Goal: Transaction & Acquisition: Purchase product/service

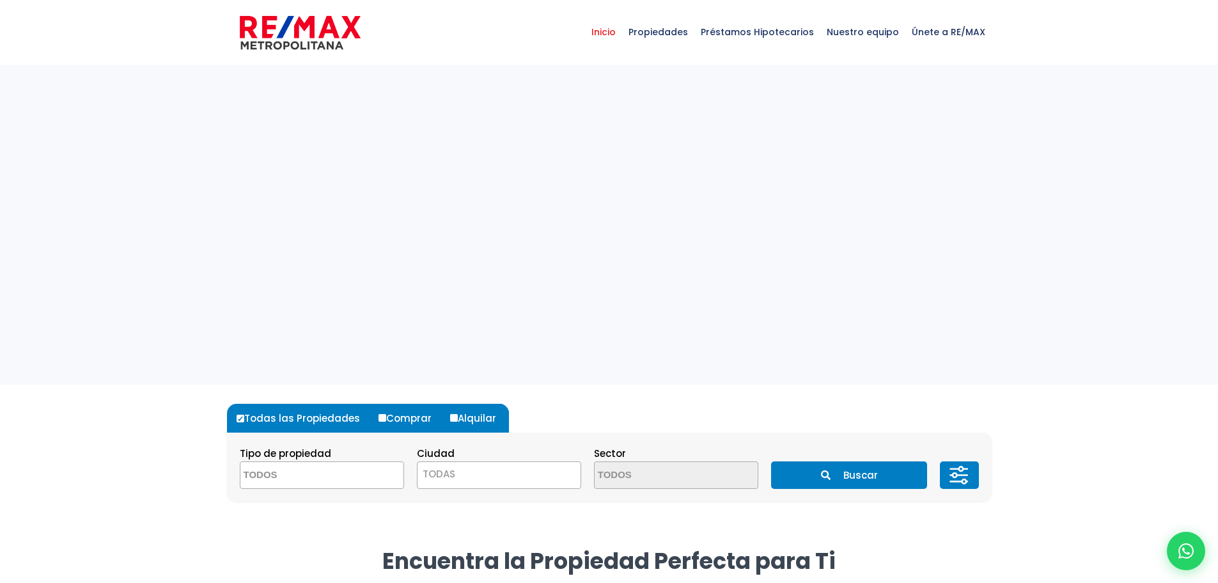
click at [335, 491] on section "Tipo de propiedad APARTAMENTO CASA LOCAL COMERCIAL NAVE INDUSTRIAL FINCA TERREN…" at bounding box center [609, 466] width 765 height 69
click at [334, 484] on textarea "Search" at bounding box center [302, 476] width 124 height 28
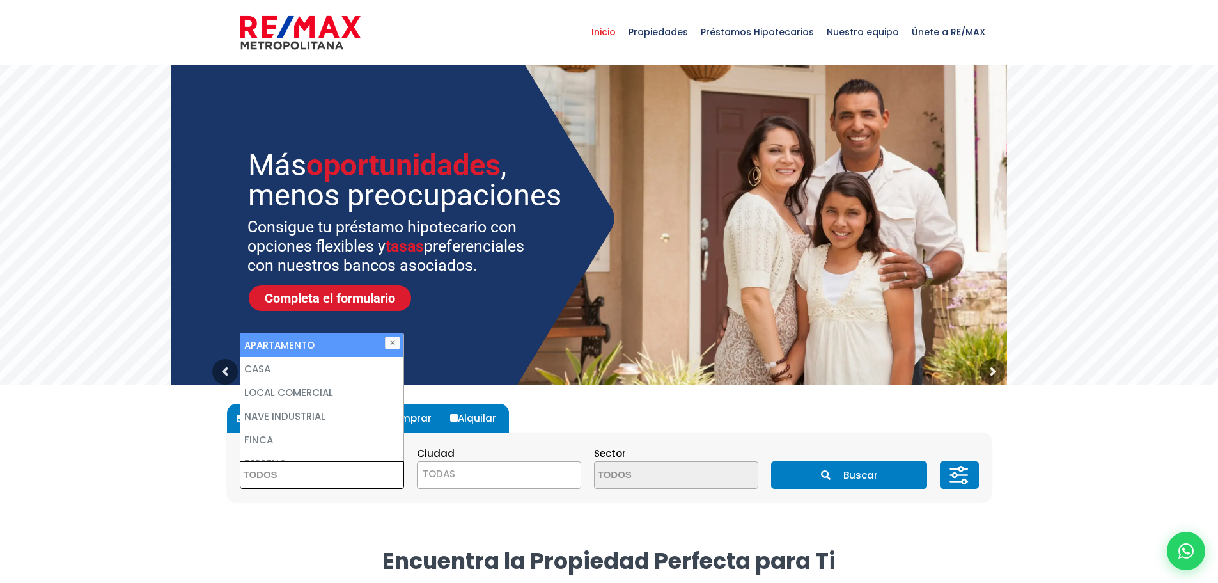
click at [310, 344] on li "APARTAMENTO" at bounding box center [321, 345] width 163 height 24
select select "apartment"
click at [313, 356] on li "APARTAMENTO" at bounding box center [321, 345] width 163 height 24
click at [577, 398] on div "Todas las Propiedades Comprar Alquilar Tipo de propiedad APARTAMENTO CASA LOCAL…" at bounding box center [609, 452] width 765 height 136
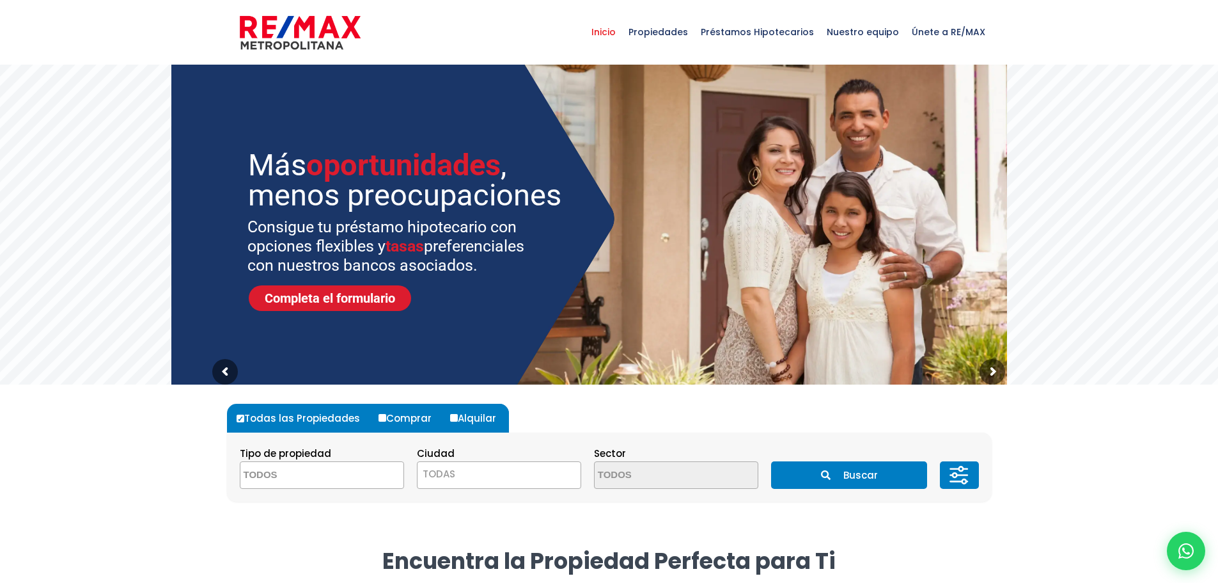
click at [314, 484] on textarea "Search" at bounding box center [302, 476] width 124 height 28
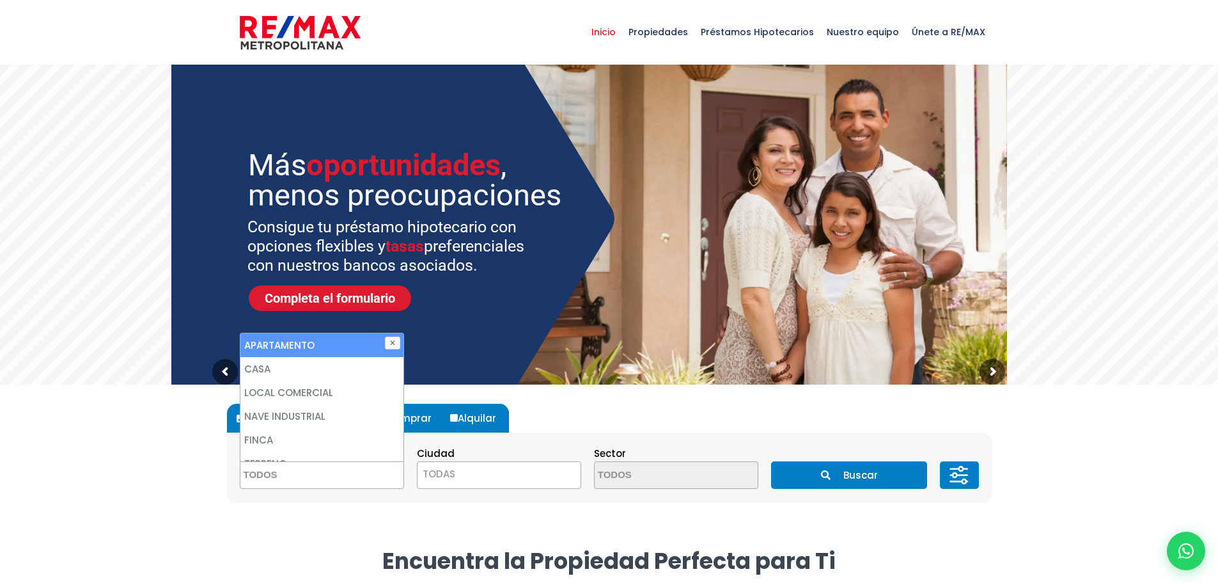
click at [301, 347] on li "APARTAMENTO" at bounding box center [321, 345] width 163 height 24
select select "apartment"
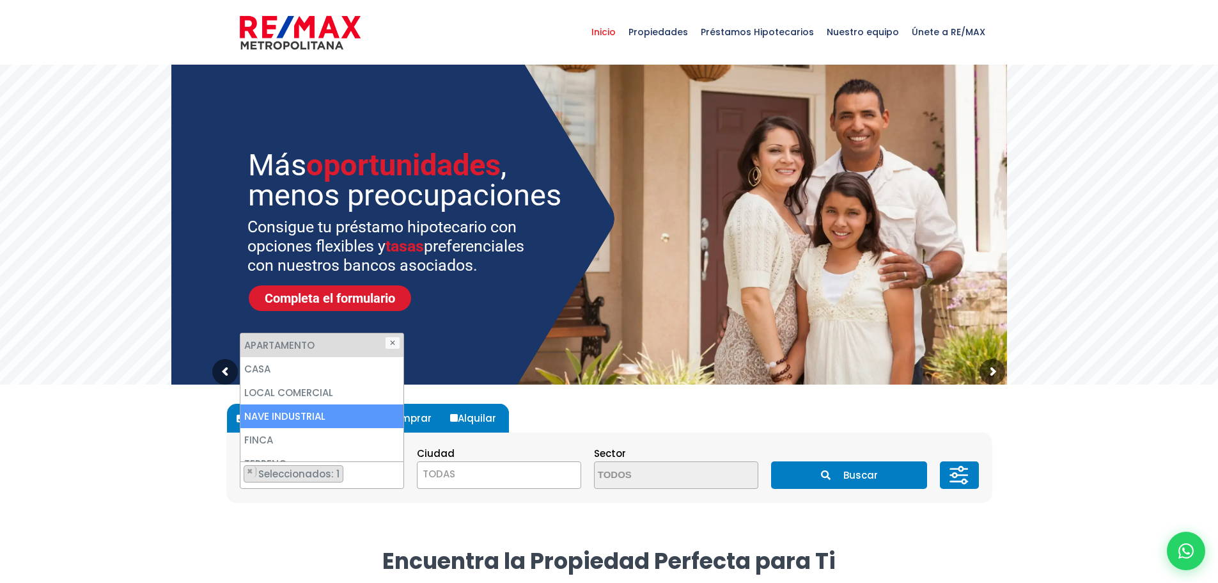
click at [549, 430] on form "Todas las Propiedades Comprar Alquilar Tipo de propiedad APARTAMENTO CASA LOCAL…" at bounding box center [609, 453] width 765 height 98
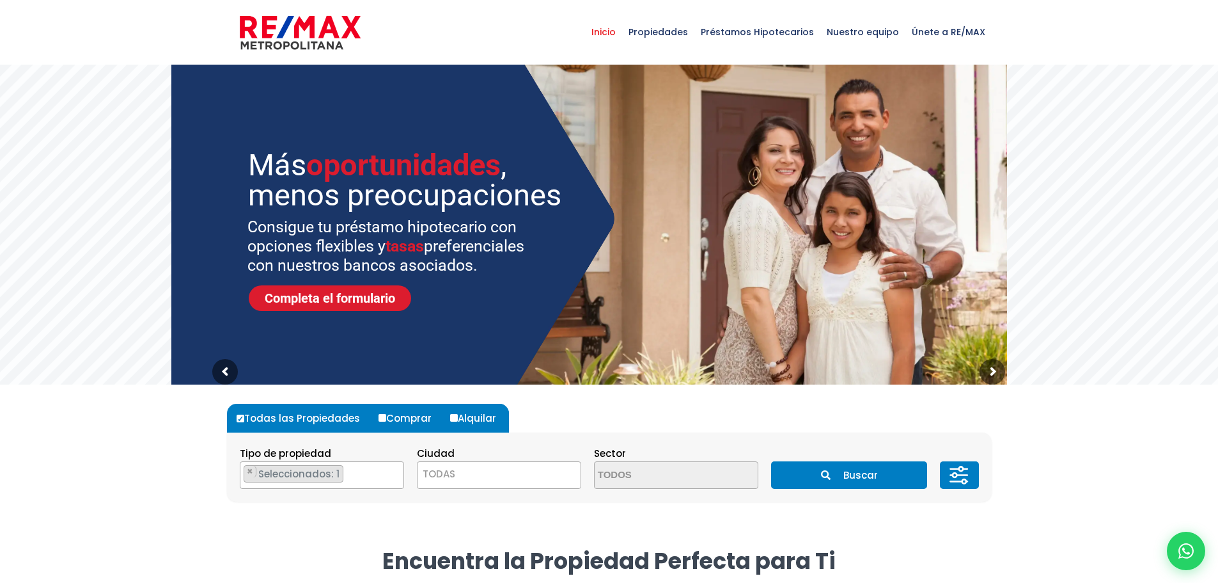
click at [475, 477] on span "TODAS" at bounding box center [499, 474] width 163 height 18
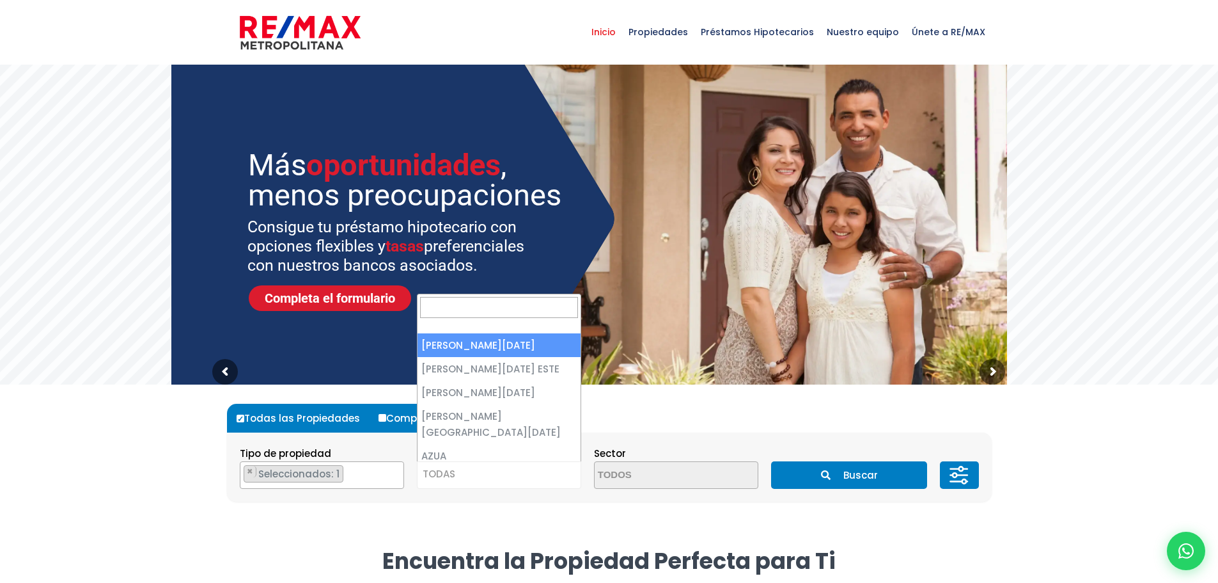
select select "1"
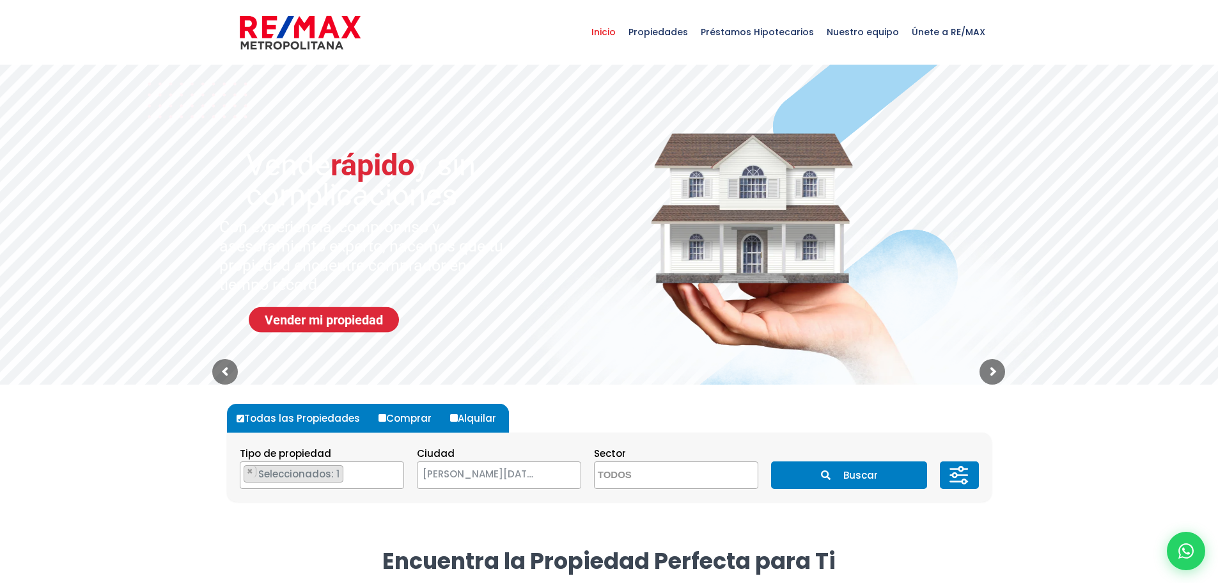
click at [637, 475] on textarea "Search" at bounding box center [657, 476] width 124 height 28
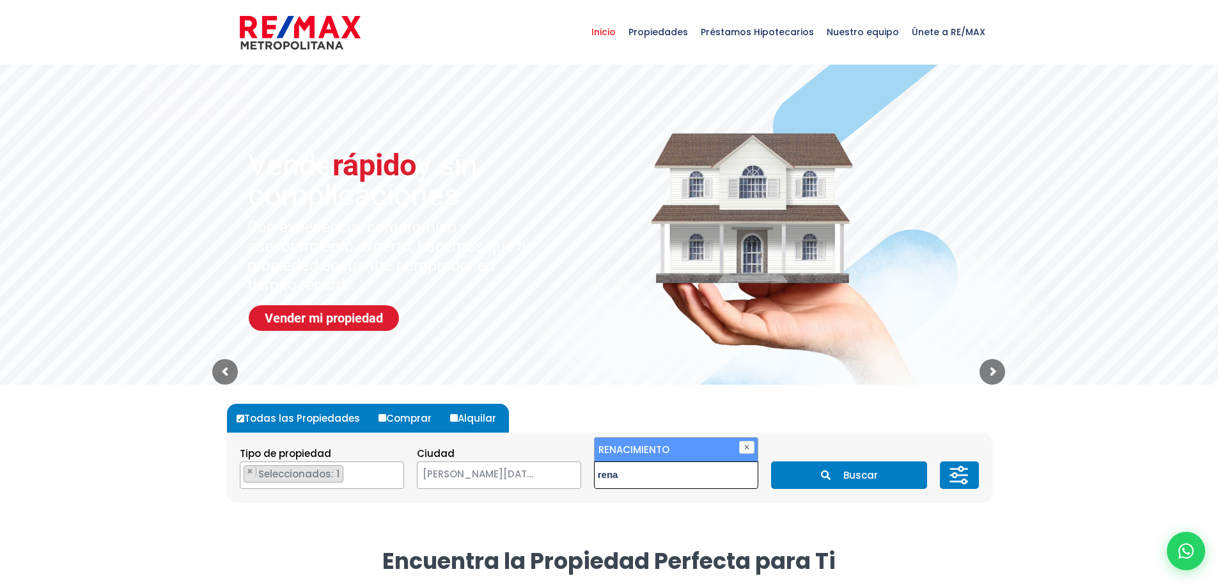
type textarea "rena"
click at [638, 446] on li "RENACIMIENTO" at bounding box center [676, 449] width 163 height 24
select select "62"
click at [801, 421] on form "Todas las Propiedades Comprar Alquilar Tipo de propiedad APARTAMENTO CASA LOCAL…" at bounding box center [609, 453] width 765 height 98
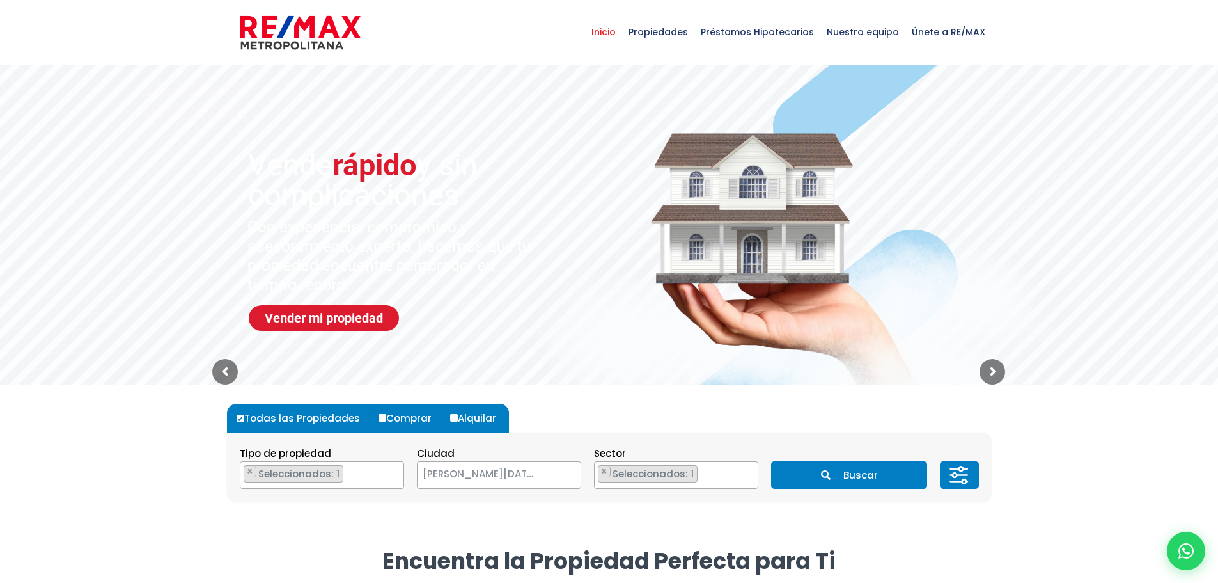
click at [388, 414] on label "Comprar" at bounding box center [409, 418] width 69 height 29
click at [386, 414] on input "Comprar" at bounding box center [383, 418] width 8 height 8
radio input "true"
click at [853, 479] on button "Buscar" at bounding box center [849, 475] width 156 height 28
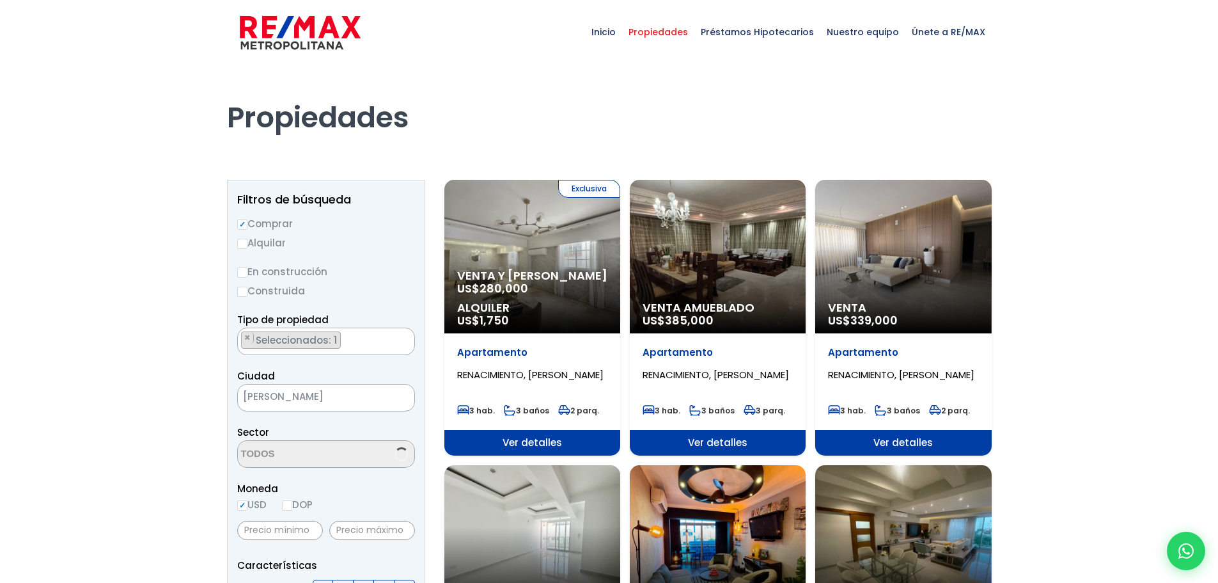
select select "62"
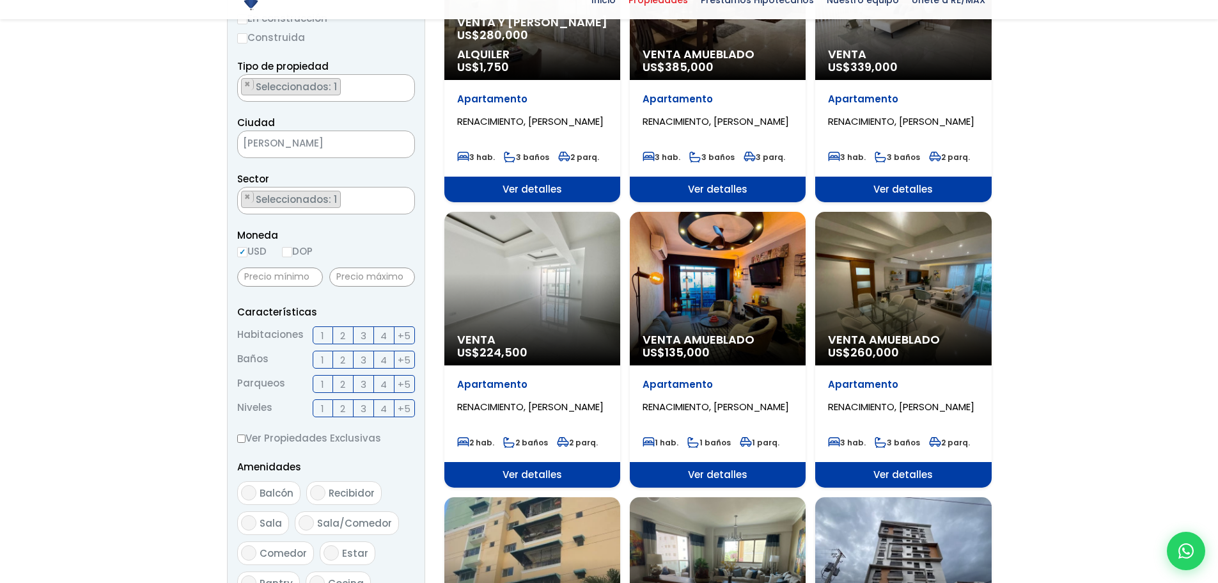
scroll to position [256, 0]
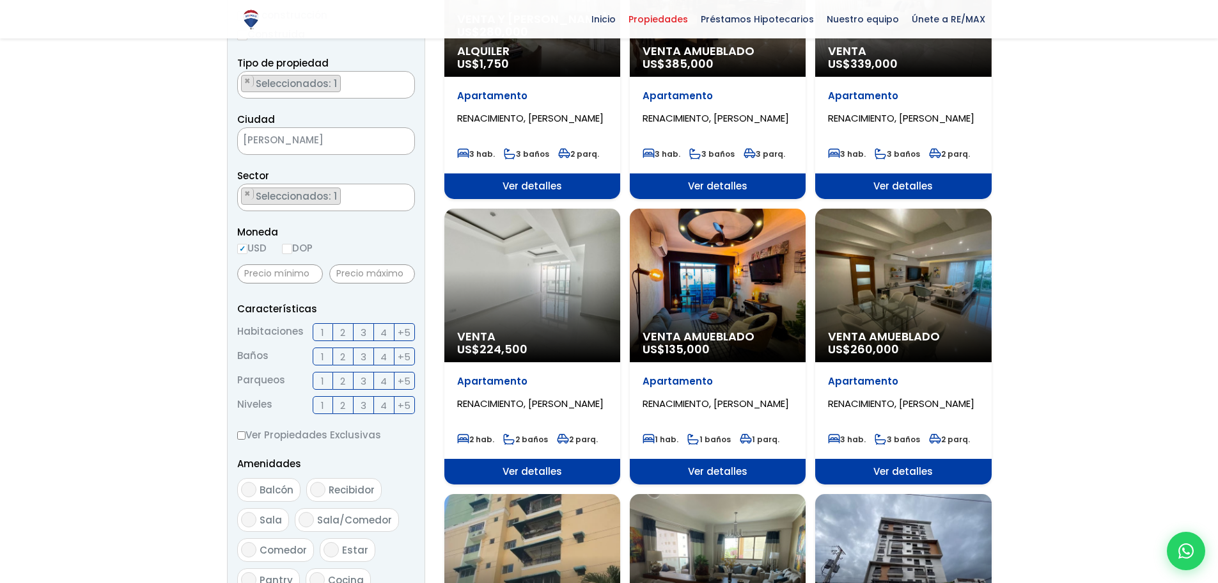
click at [341, 331] on span "2" at bounding box center [342, 332] width 5 height 16
click at [0, 0] on input "2" at bounding box center [0, 0] width 0 height 0
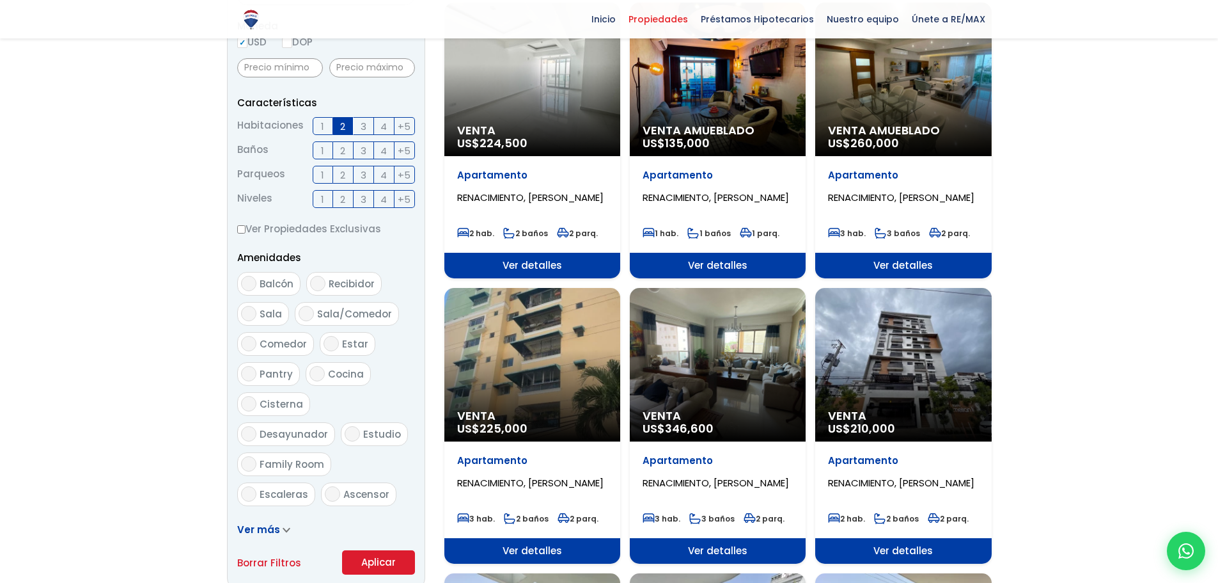
scroll to position [576, 0]
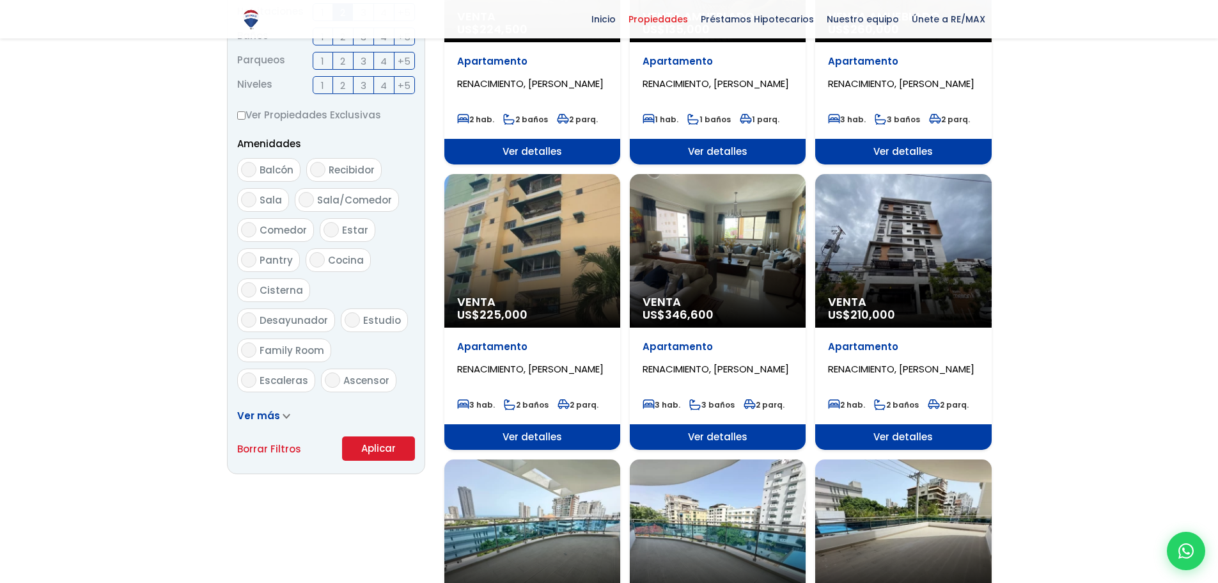
click at [388, 450] on button "Aplicar" at bounding box center [378, 448] width 73 height 24
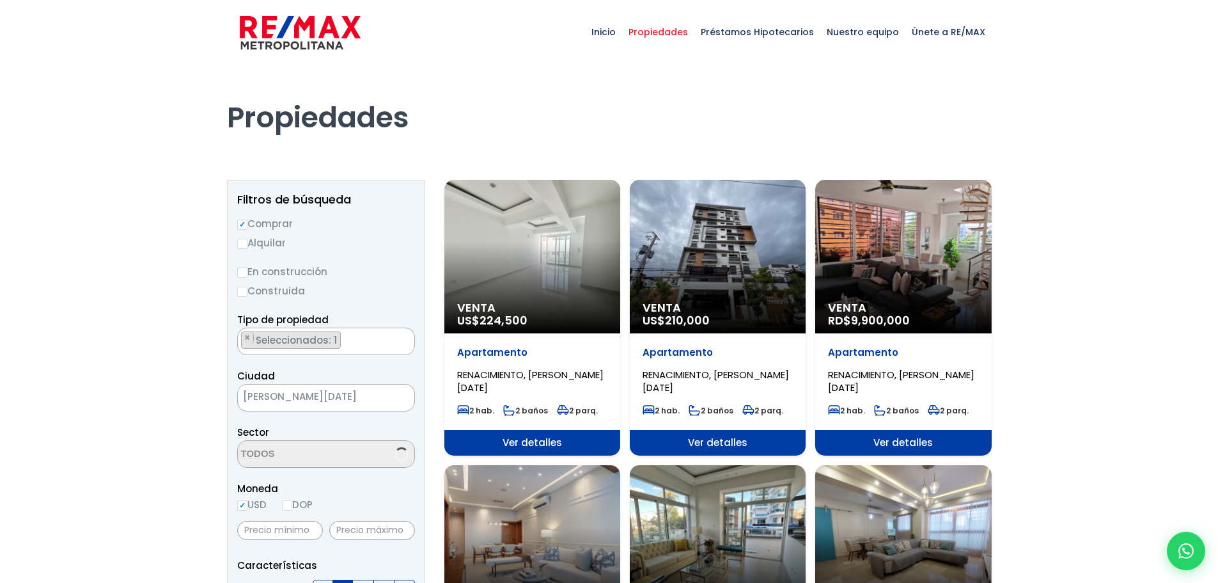
scroll to position [3030, 0]
select select "62"
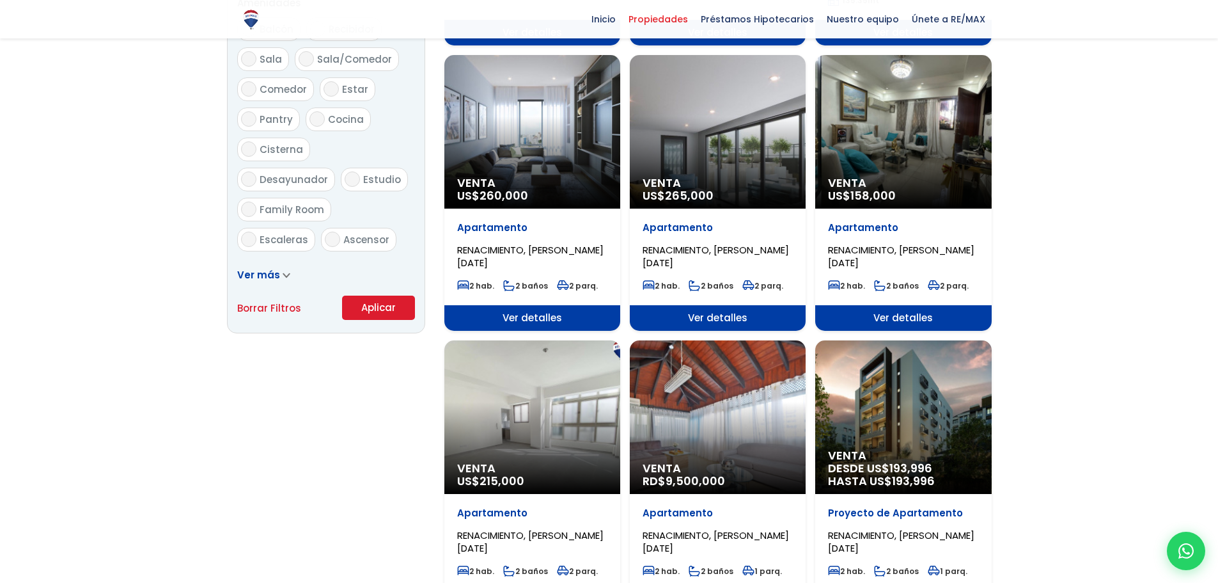
scroll to position [704, 0]
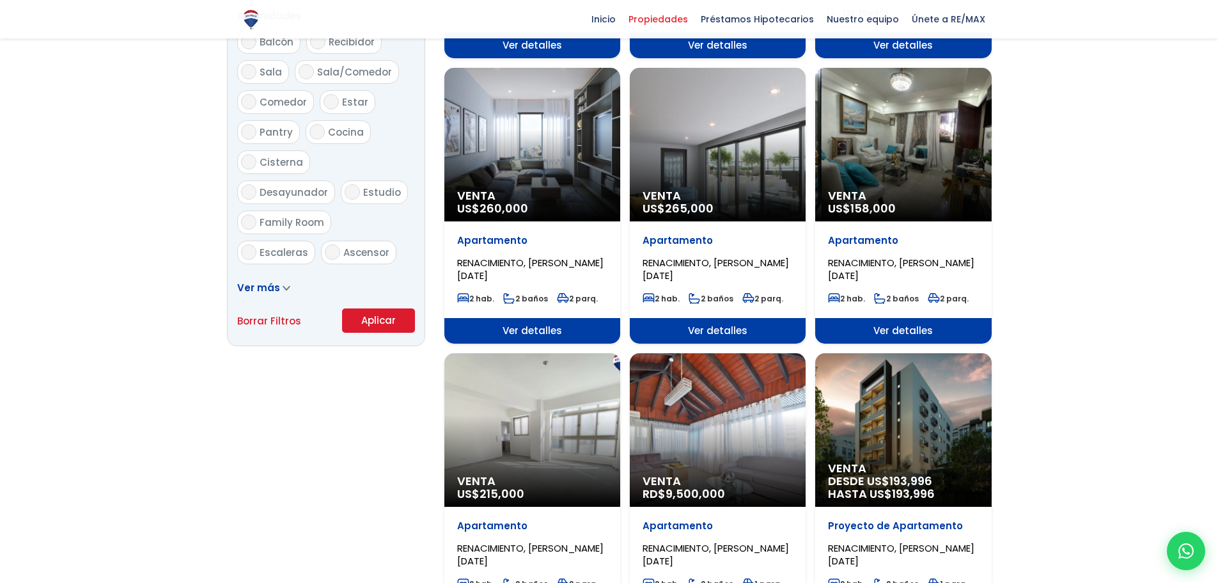
click at [702, 260] on span "RENACIMIENTO, SANTO DOMINGO DE GUZMÁN" at bounding box center [716, 269] width 146 height 26
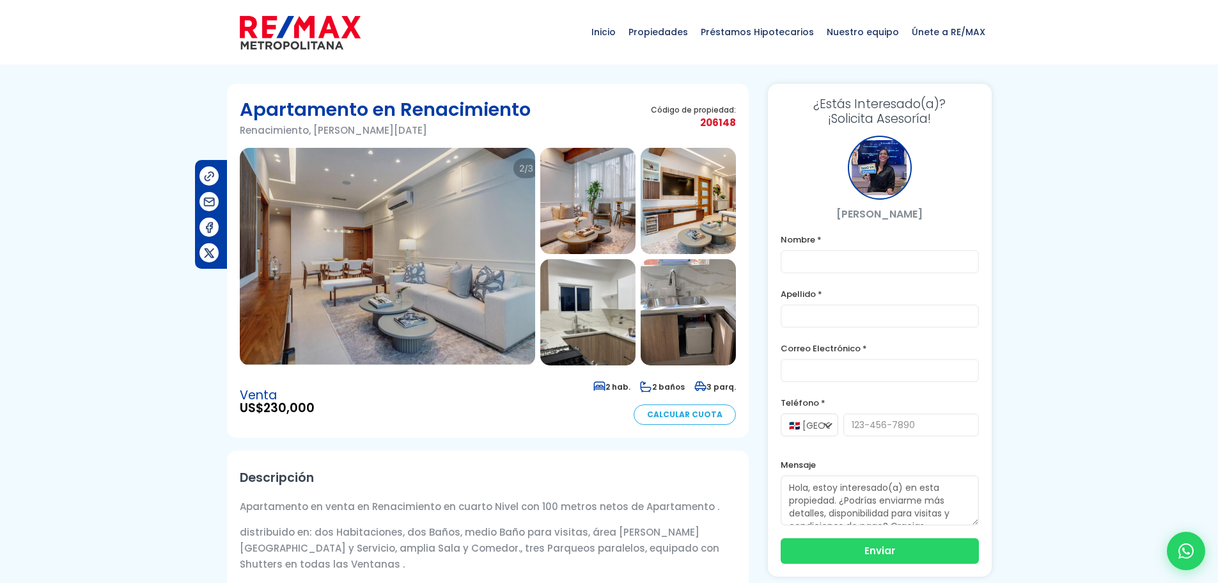
click at [336, 279] on img at bounding box center [387, 256] width 295 height 217
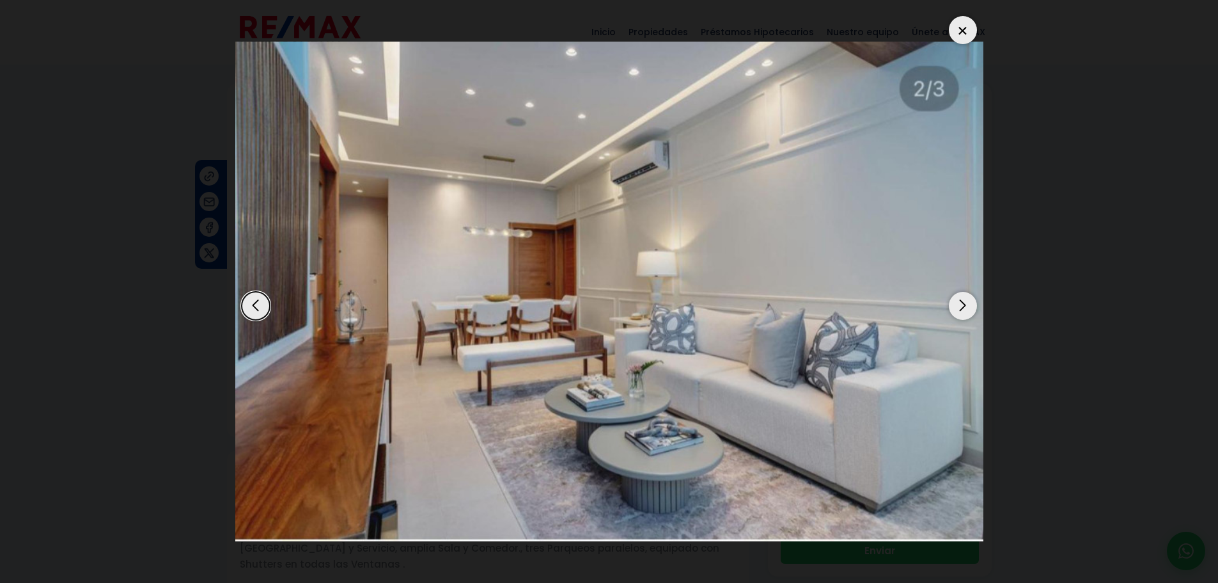
click at [959, 305] on div "Next slide" at bounding box center [963, 306] width 28 height 28
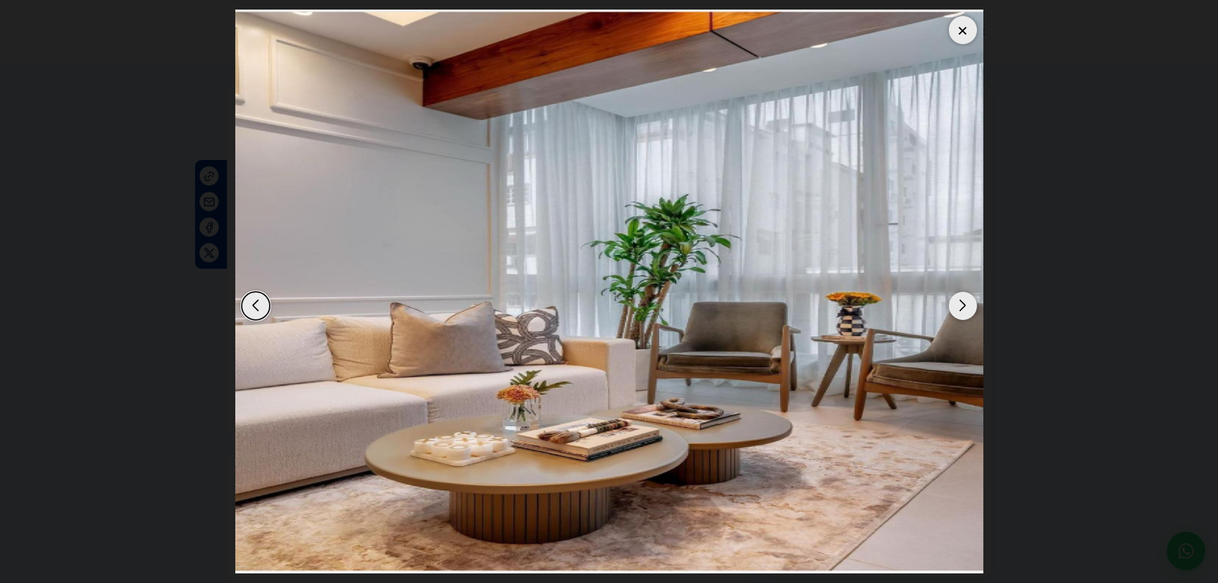
click at [959, 305] on div "Next slide" at bounding box center [963, 306] width 28 height 28
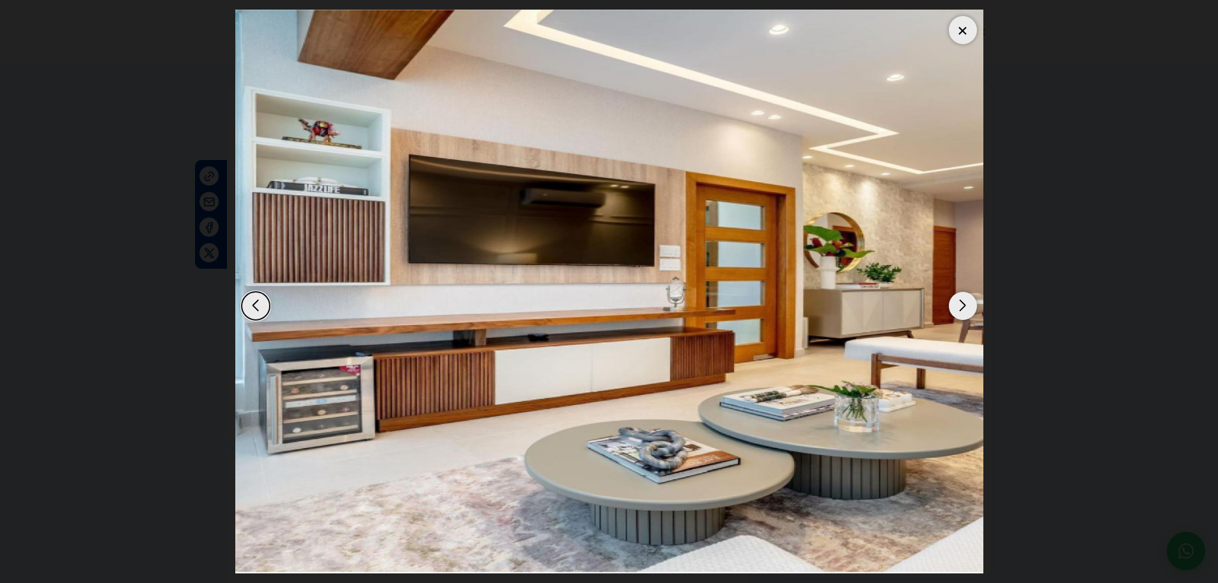
click at [959, 305] on div "Next slide" at bounding box center [963, 306] width 28 height 28
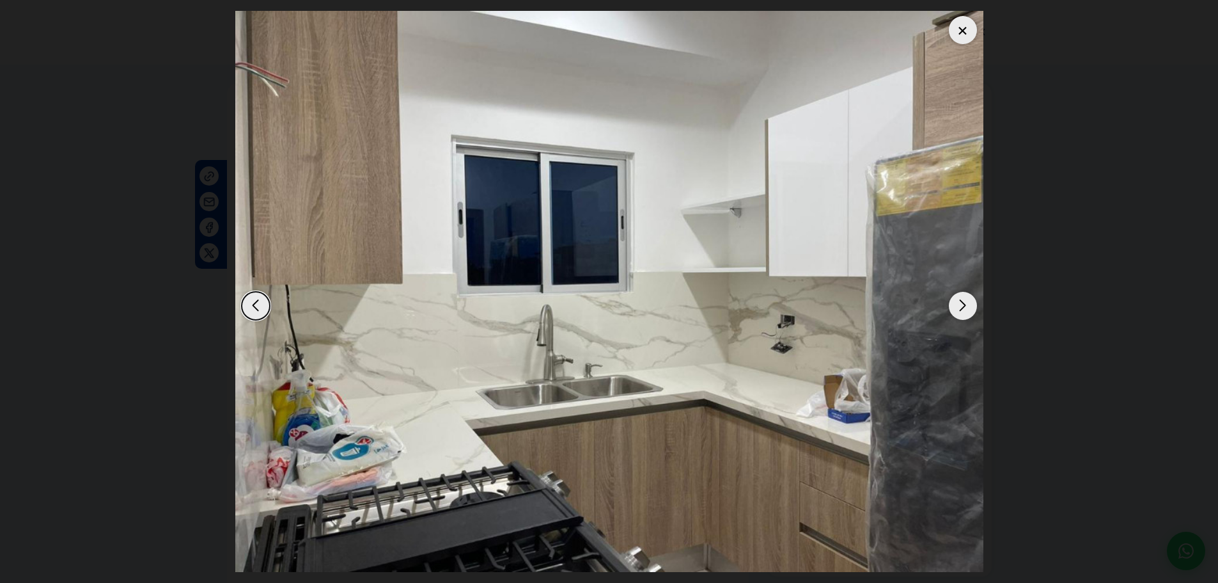
click at [959, 305] on div "Next slide" at bounding box center [963, 306] width 28 height 28
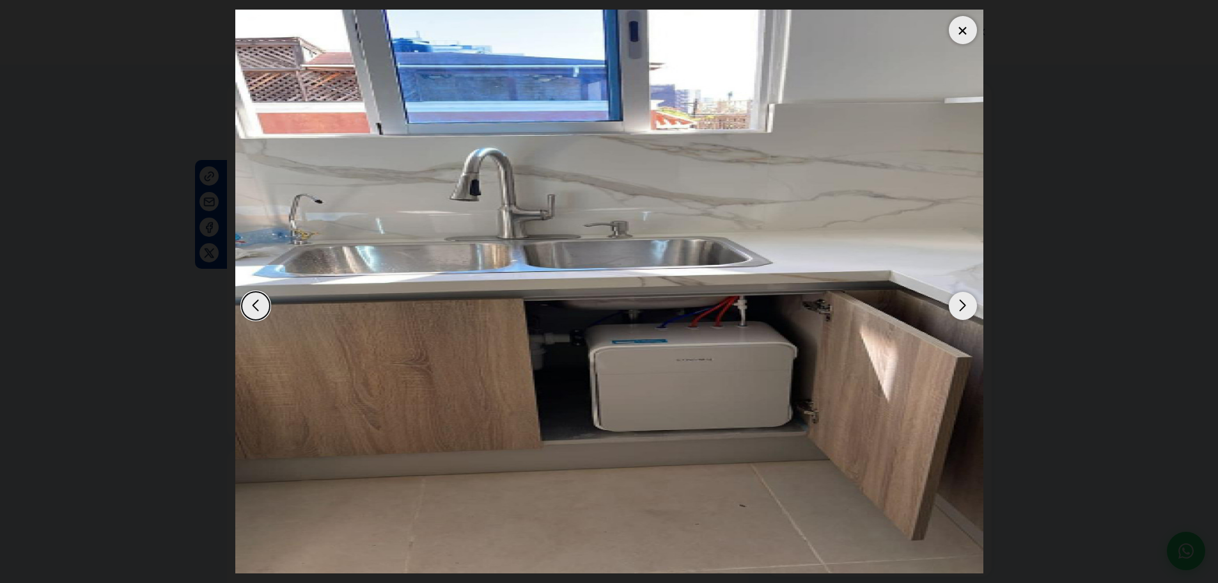
click at [959, 305] on div "Next slide" at bounding box center [963, 306] width 28 height 28
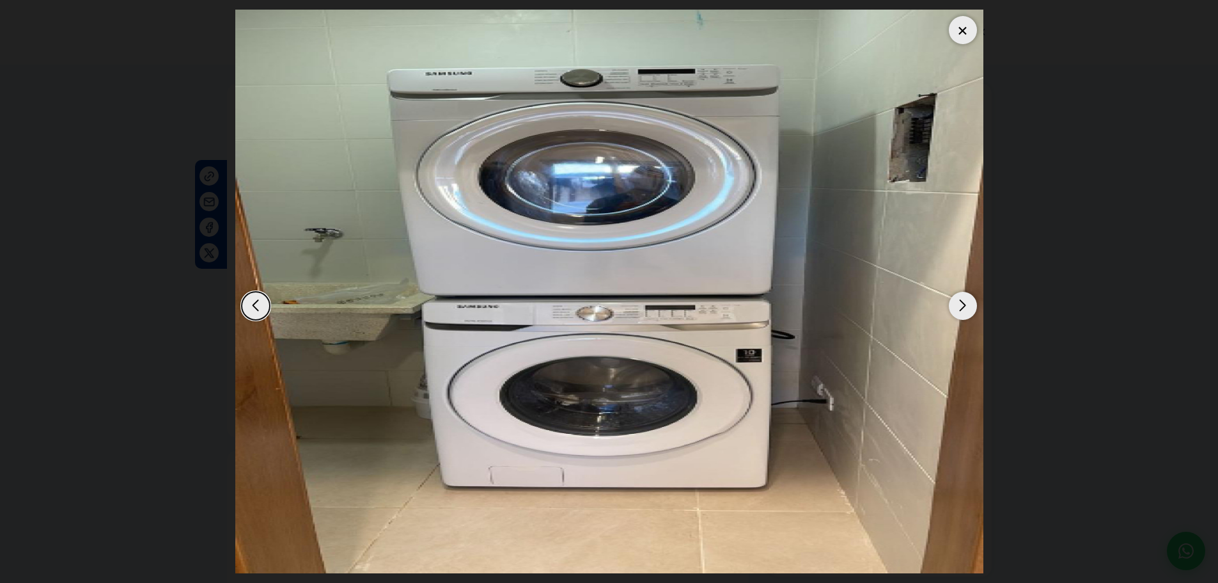
click at [959, 305] on div "Next slide" at bounding box center [963, 306] width 28 height 28
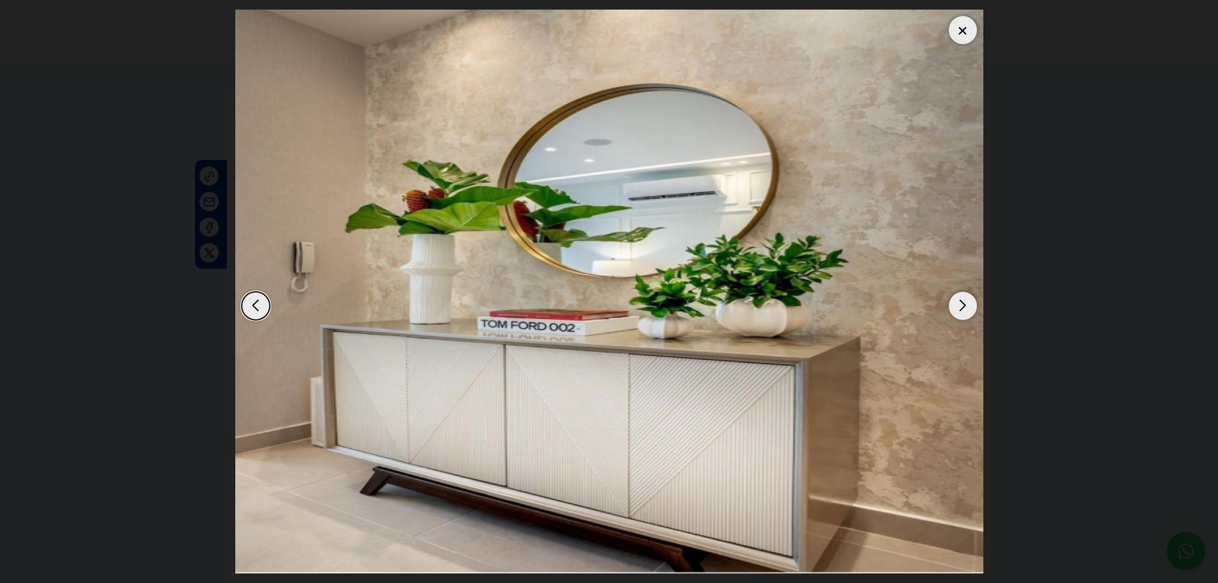
click at [959, 305] on div "Next slide" at bounding box center [963, 306] width 28 height 28
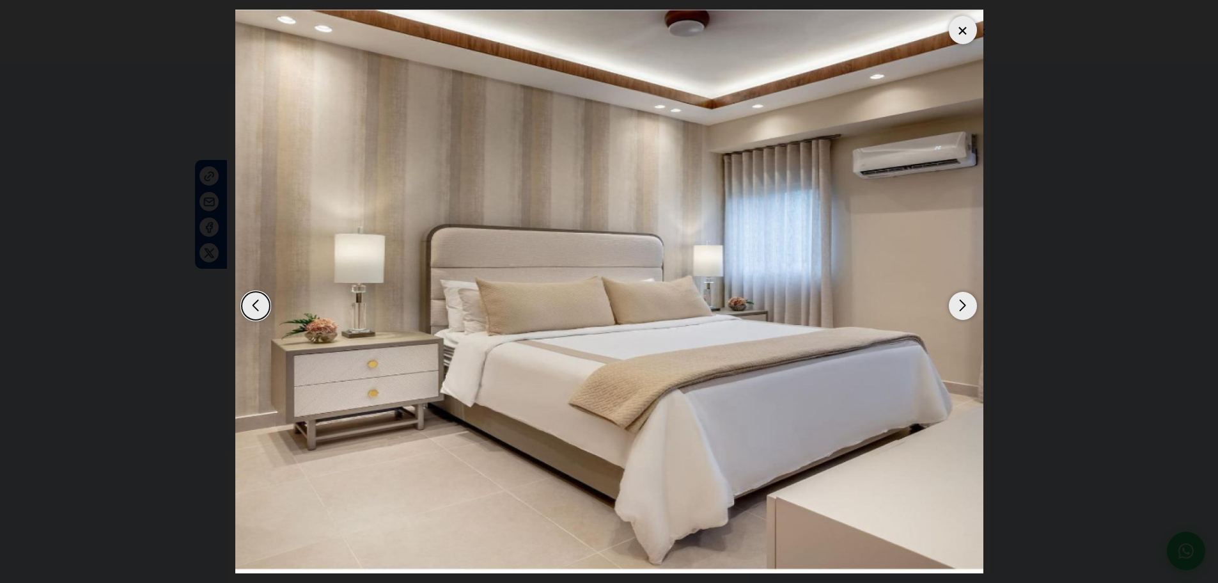
click at [959, 305] on div "Next slide" at bounding box center [963, 306] width 28 height 28
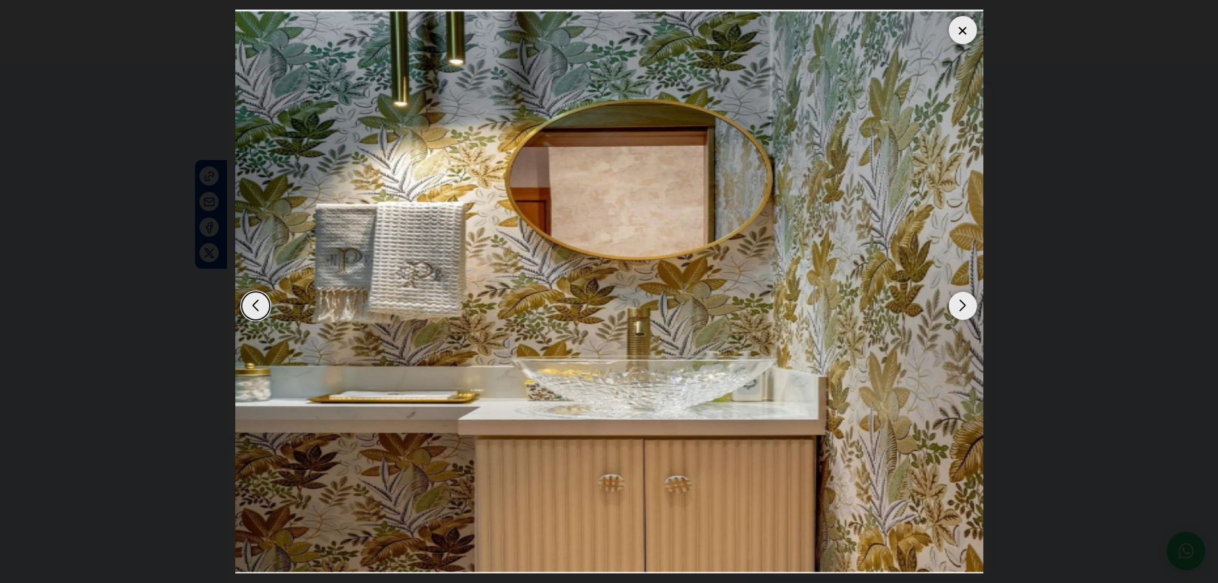
click at [959, 305] on div "Next slide" at bounding box center [963, 306] width 28 height 28
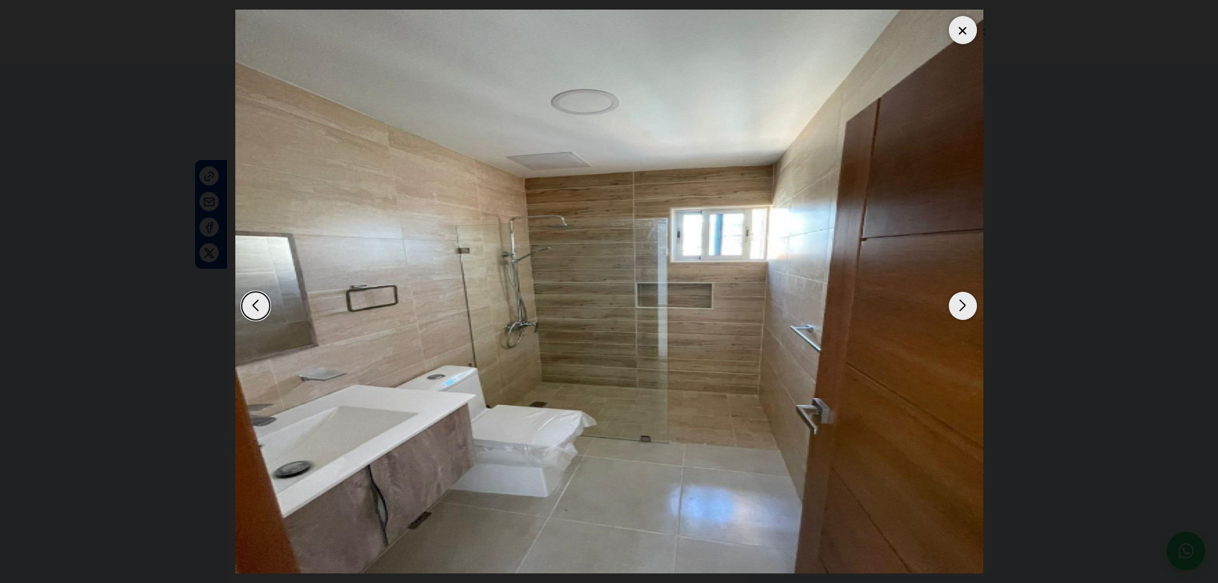
click at [959, 305] on div "Next slide" at bounding box center [963, 306] width 28 height 28
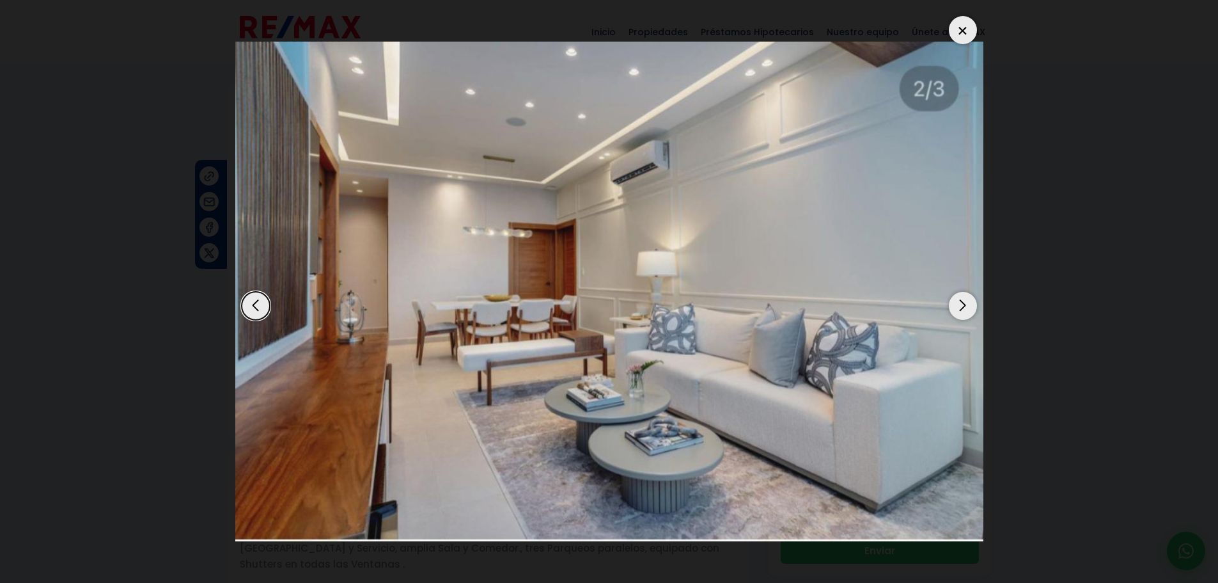
click at [993, 272] on dialog at bounding box center [609, 291] width 767 height 583
click at [959, 25] on div at bounding box center [963, 30] width 28 height 28
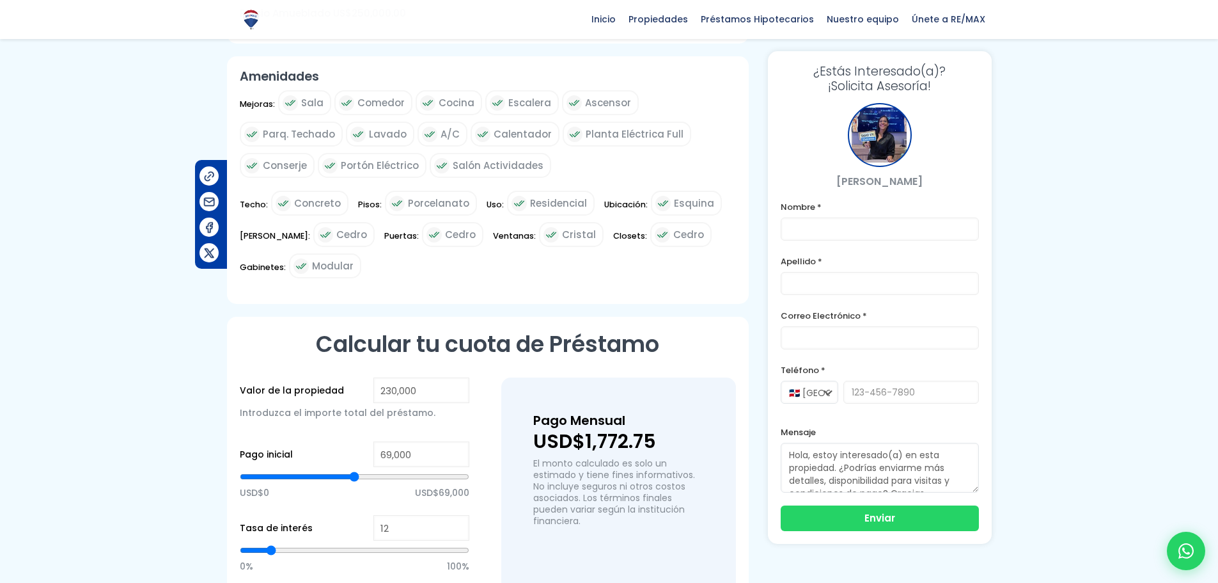
scroll to position [256, 0]
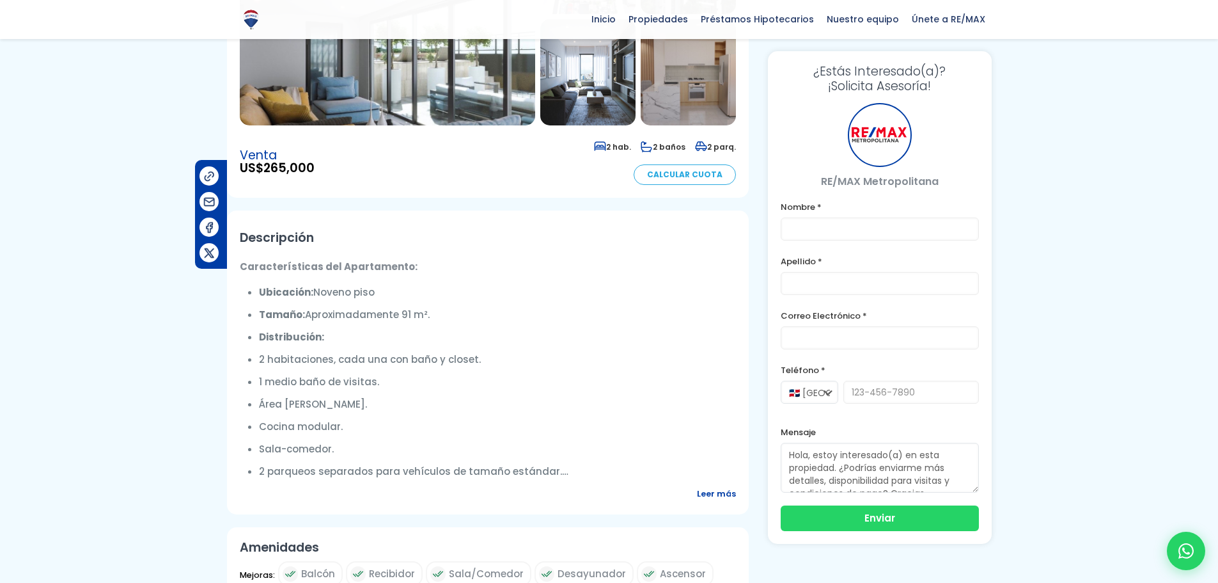
scroll to position [384, 0]
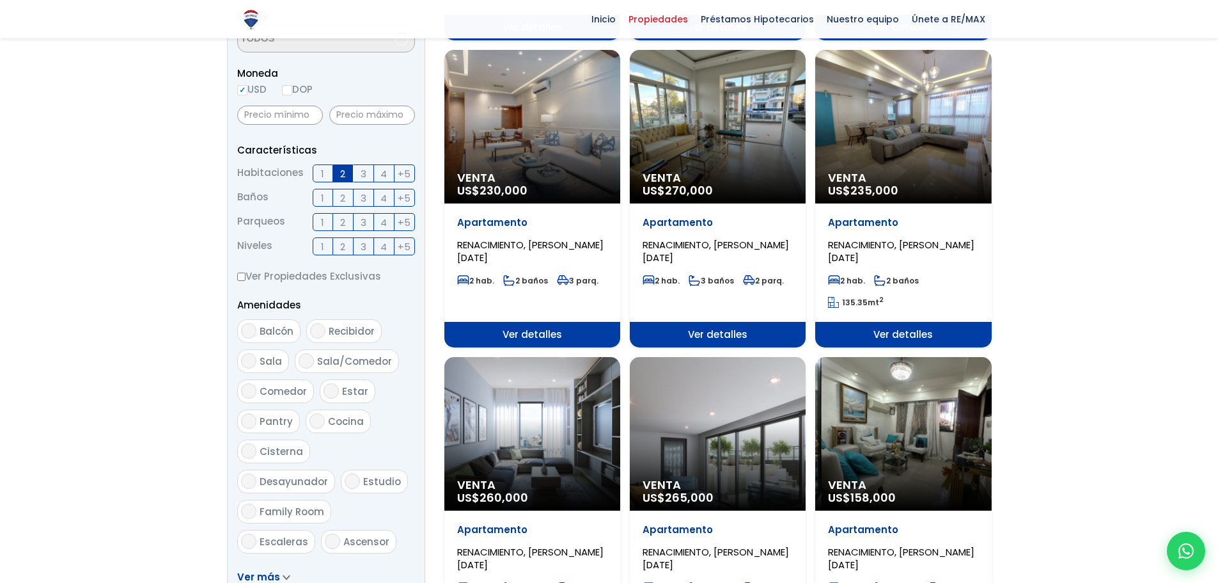
scroll to position [384, 0]
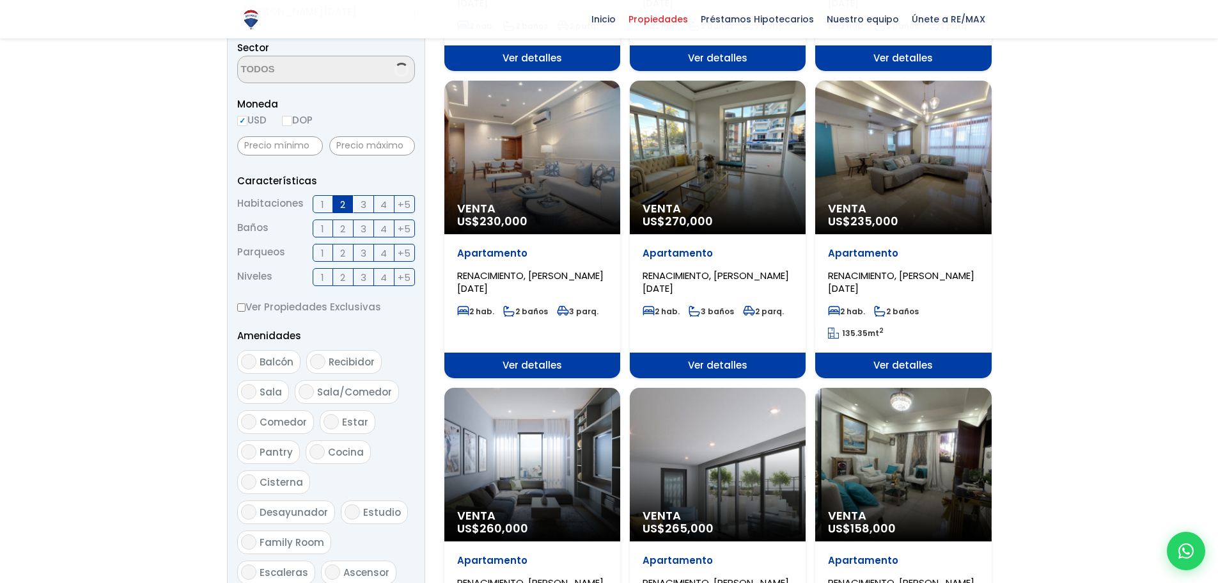
select select "62"
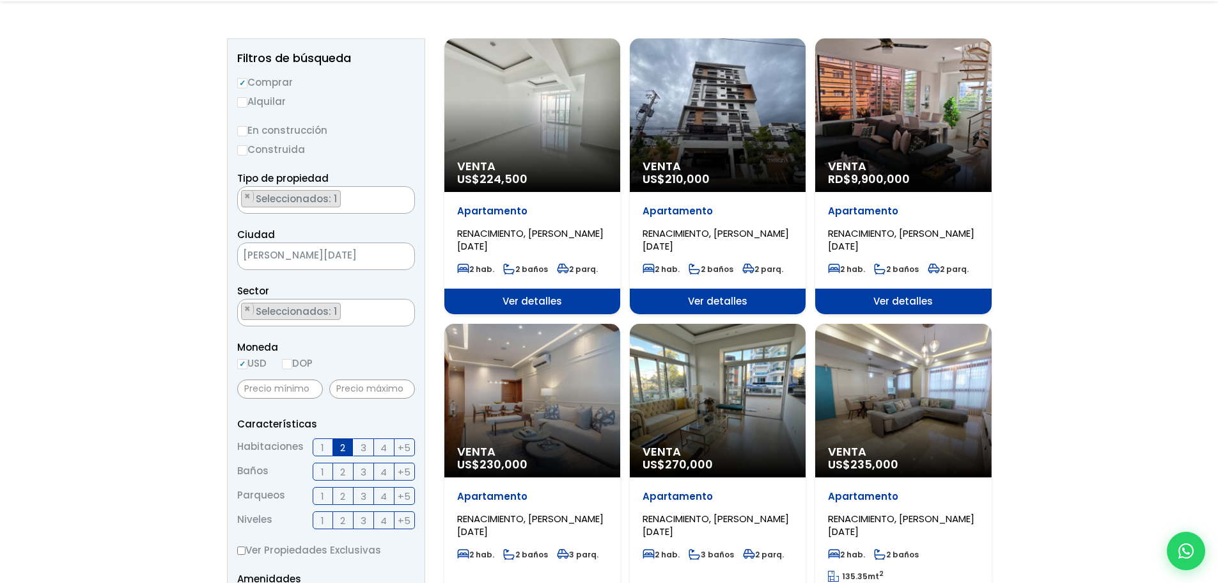
scroll to position [320, 0]
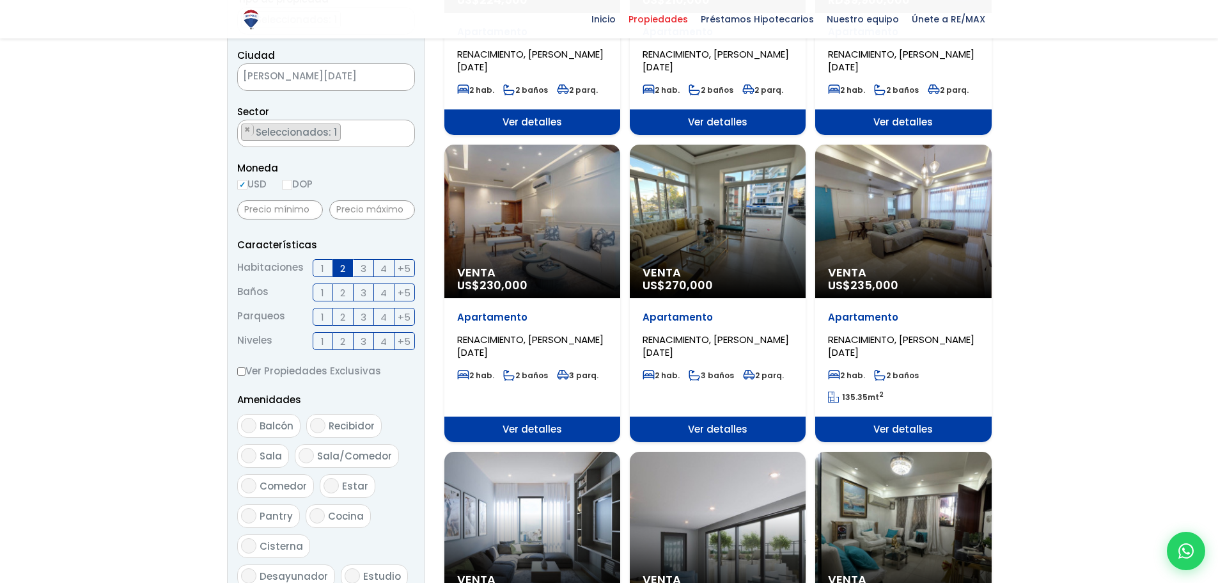
click at [537, 248] on div "Venta US$ 230,000" at bounding box center [532, 221] width 176 height 153
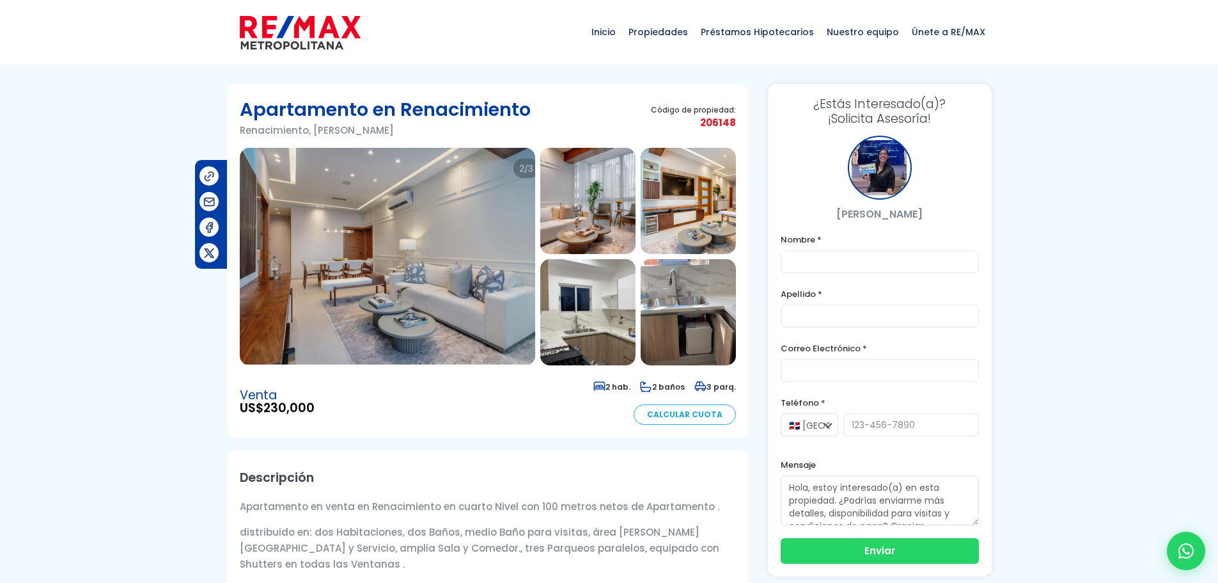
click at [385, 248] on img at bounding box center [387, 256] width 295 height 217
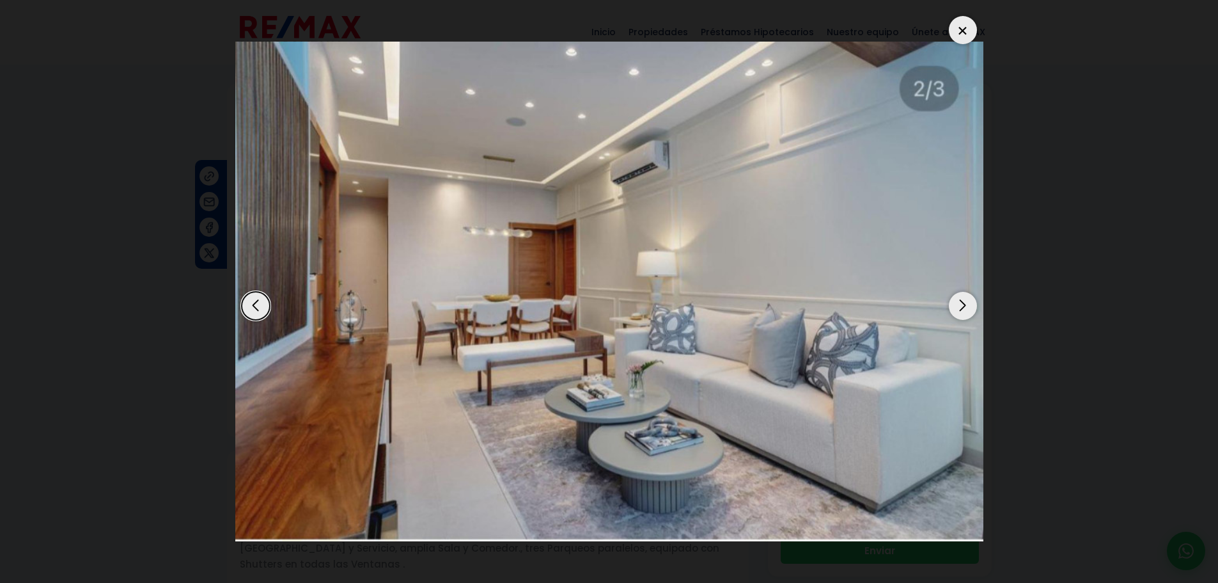
click at [968, 306] on div "Next slide" at bounding box center [963, 306] width 28 height 28
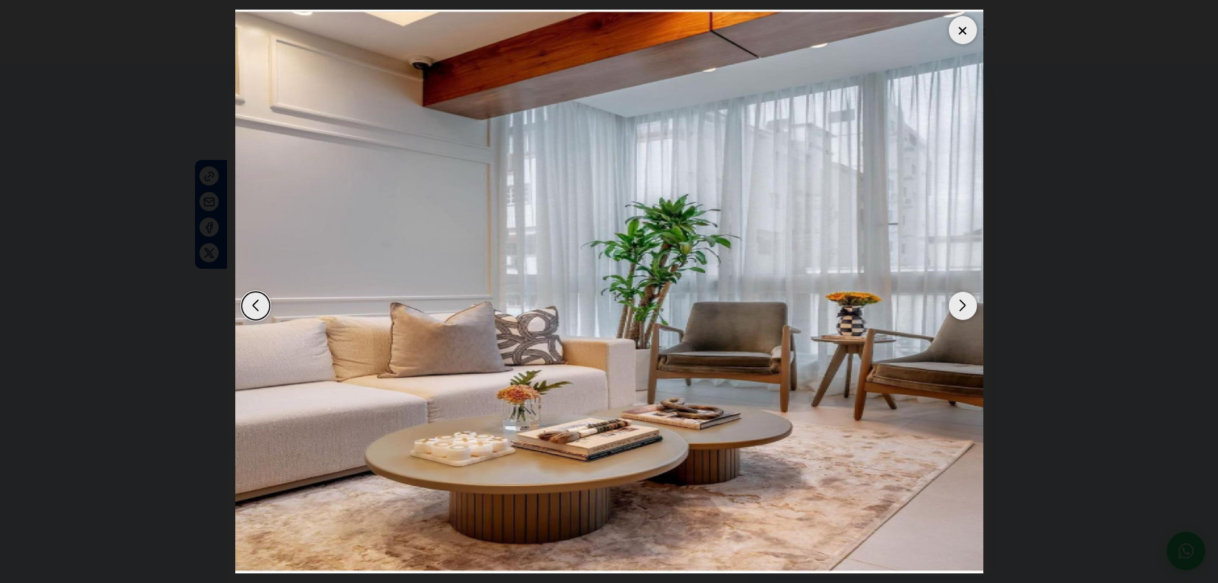
click at [968, 306] on div "Next slide" at bounding box center [963, 306] width 28 height 28
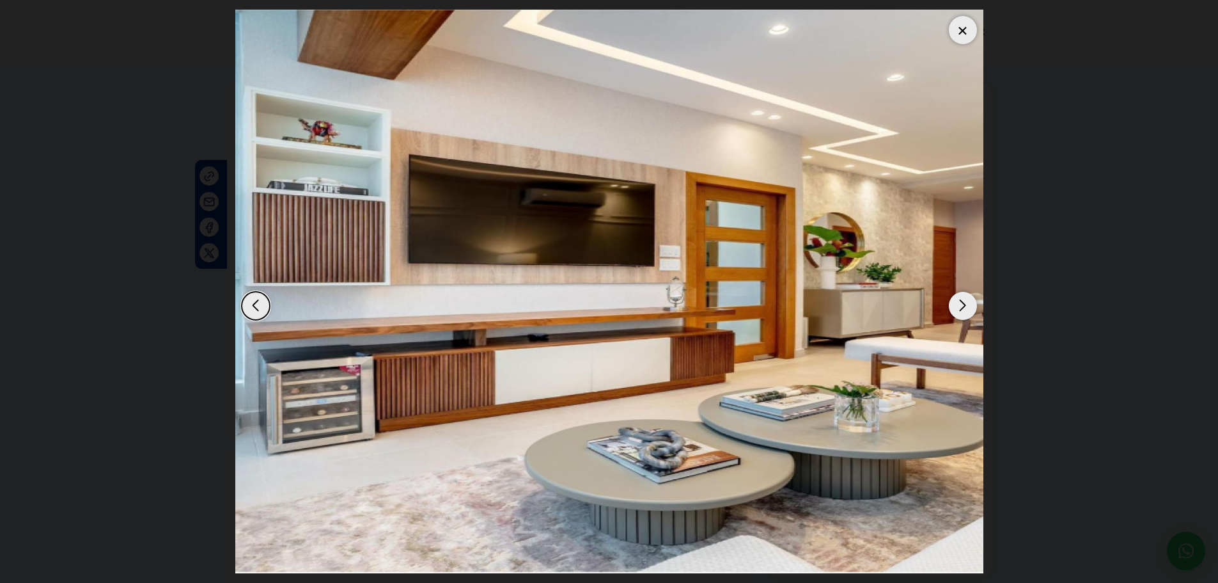
click at [255, 311] on div "Previous slide" at bounding box center [256, 306] width 28 height 28
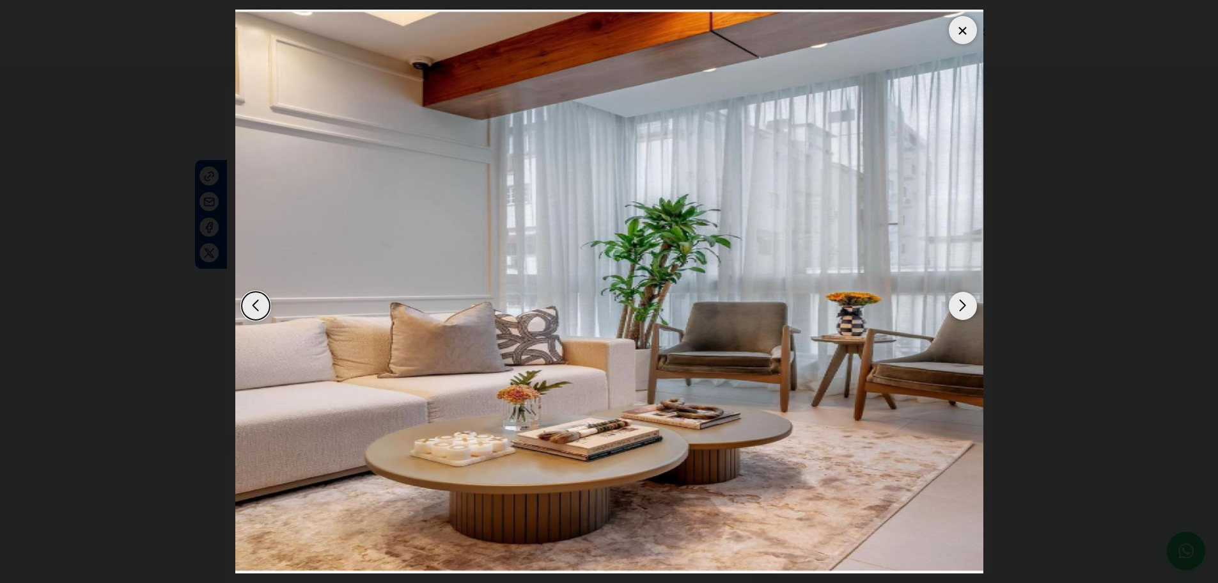
click at [255, 311] on div "Previous slide" at bounding box center [256, 306] width 28 height 28
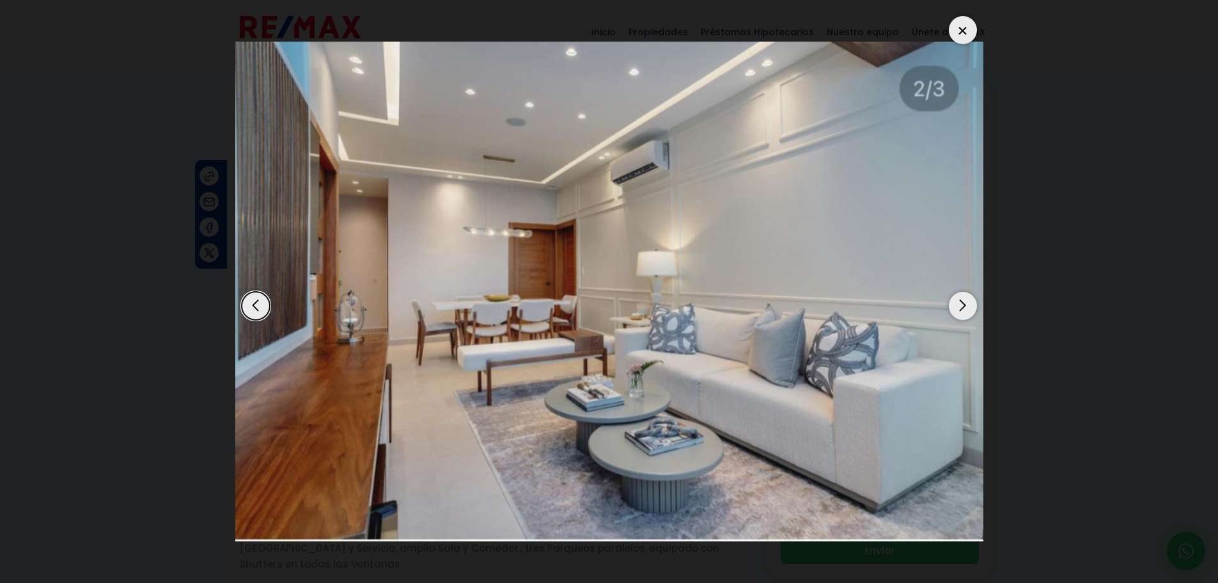
click at [226, 259] on dialog at bounding box center [609, 291] width 767 height 583
click at [964, 304] on div "Next slide" at bounding box center [963, 306] width 28 height 28
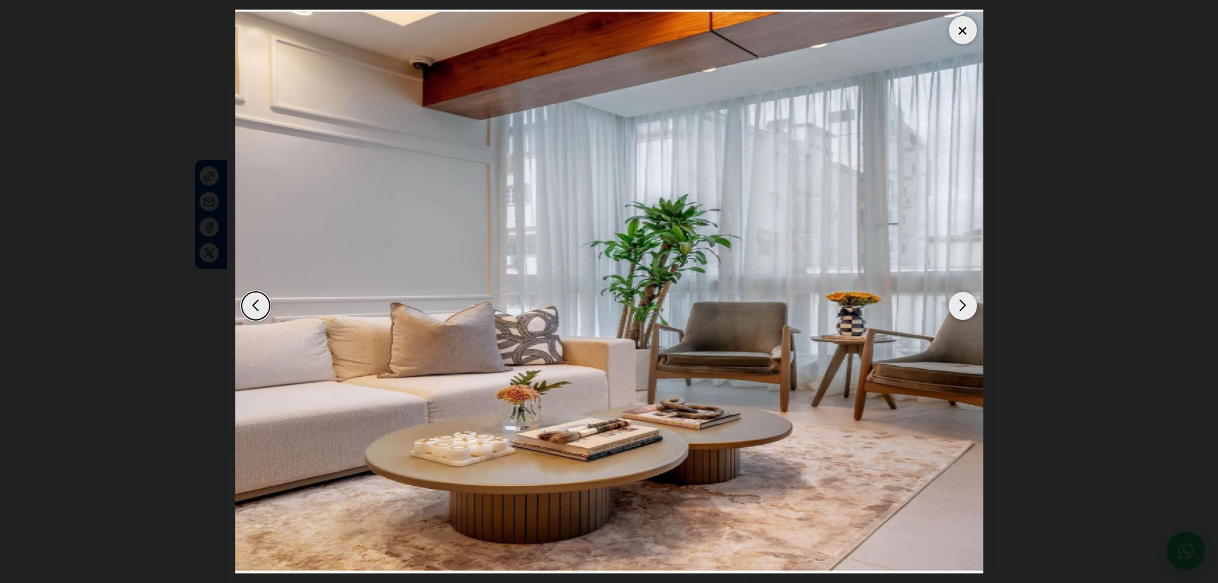
click at [226, 217] on dialog at bounding box center [609, 291] width 767 height 583
click at [973, 33] on div at bounding box center [963, 30] width 28 height 28
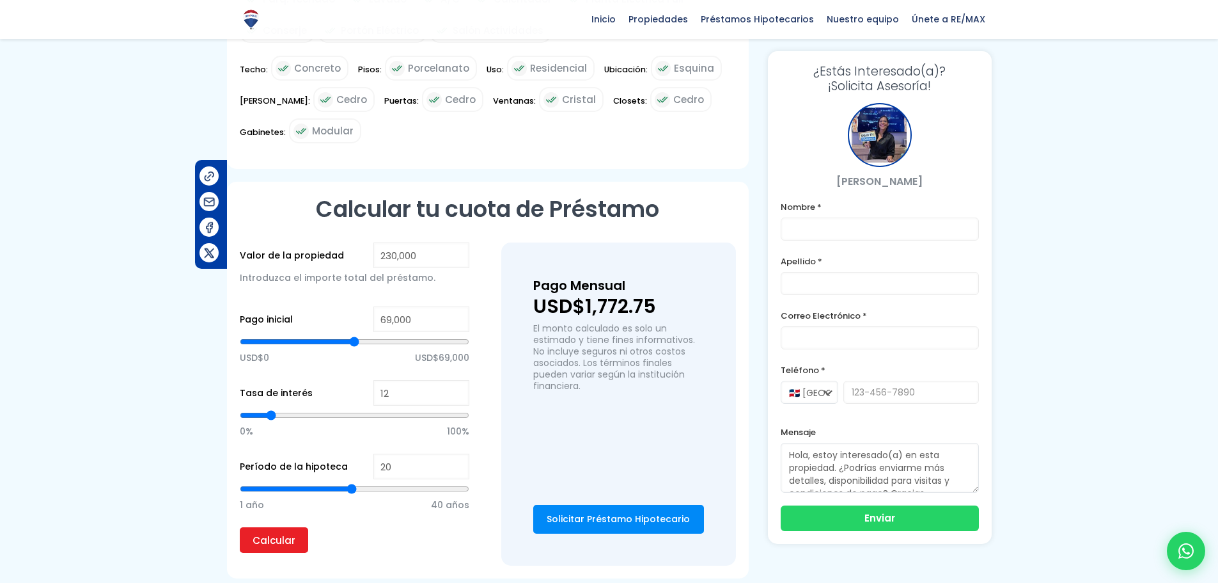
scroll to position [895, 0]
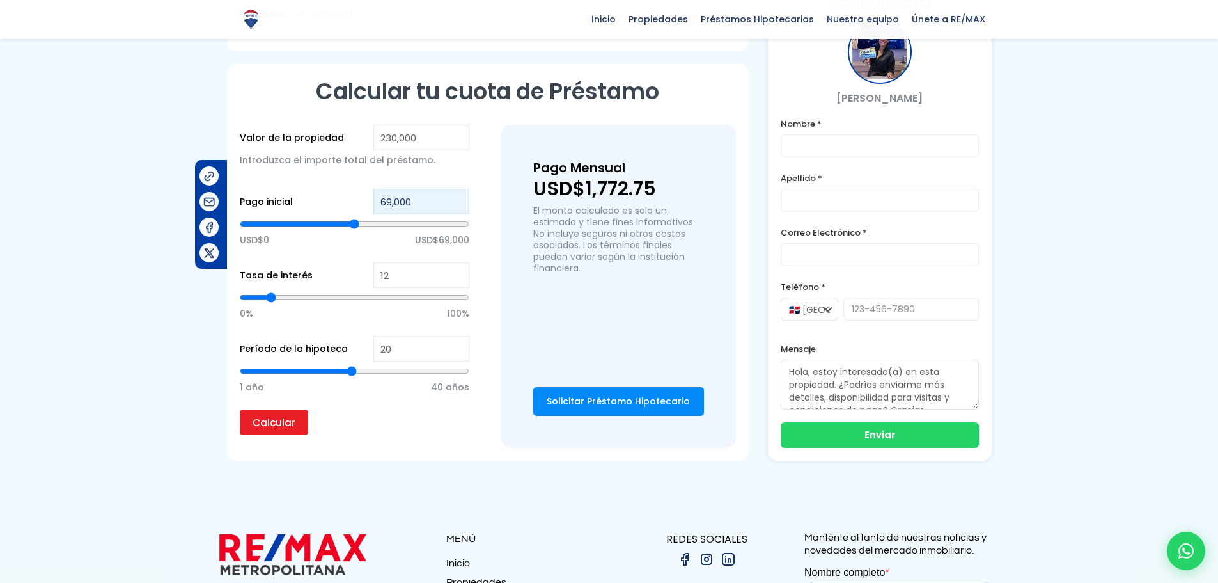
click at [436, 189] on input "69,000" at bounding box center [421, 202] width 96 height 26
type input "114,231"
type input "114231"
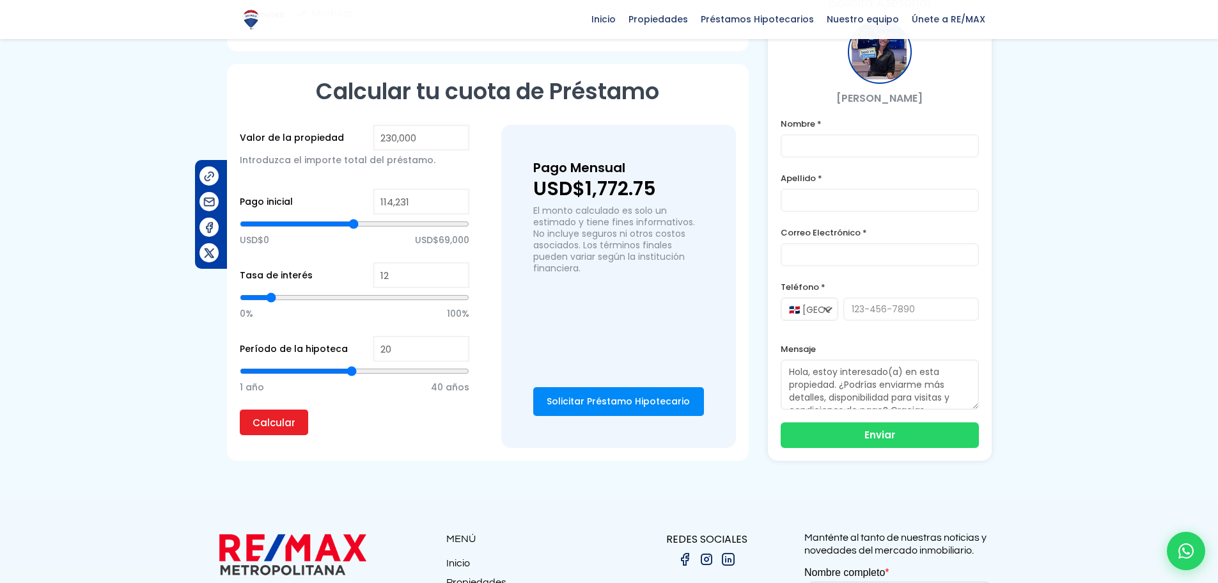
type input "114,901"
type input "114901"
type input "116,240"
type input "116240"
type input "118,250"
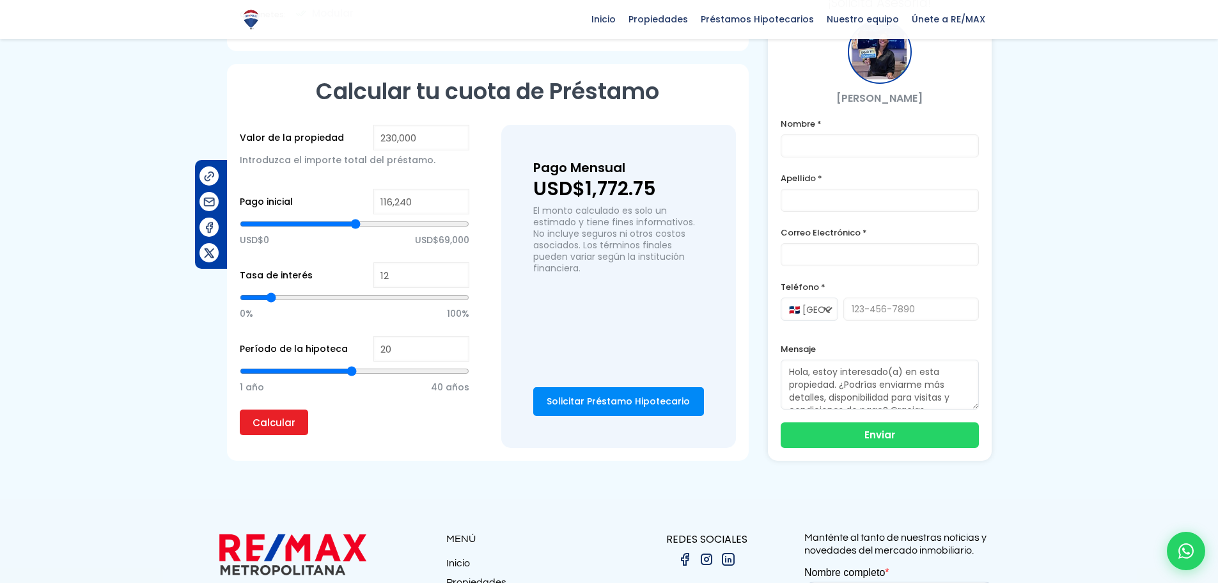
type input "118250"
type input "120,260"
type input "120260"
type input "122,940"
type input "122940"
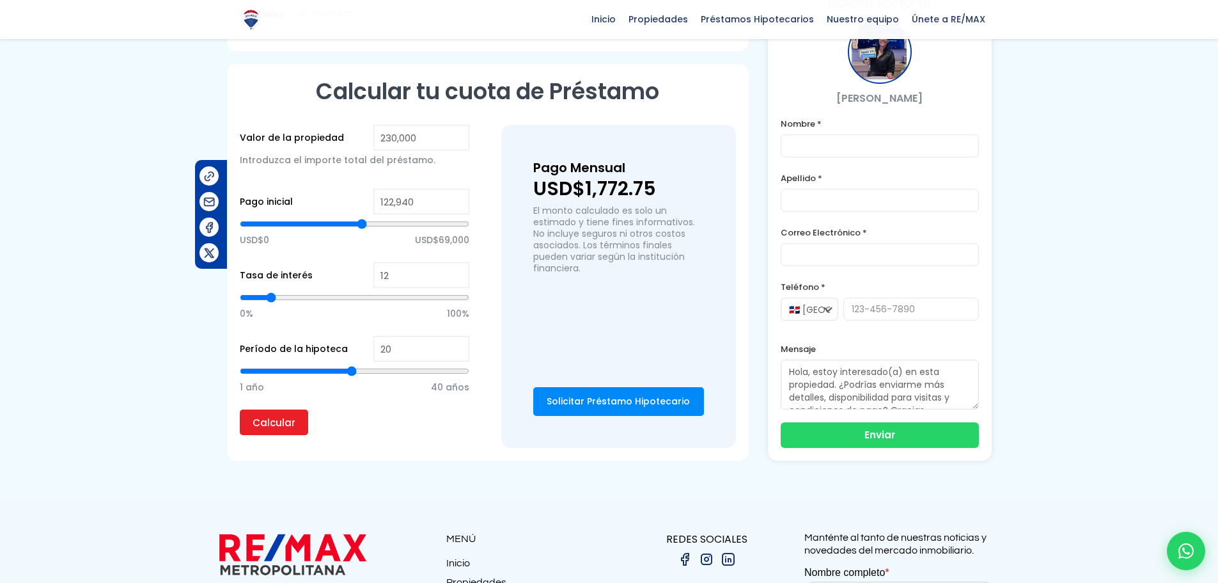
type input "125,620"
type input "125620"
type input "127,630"
type input "127630"
type input "130,310"
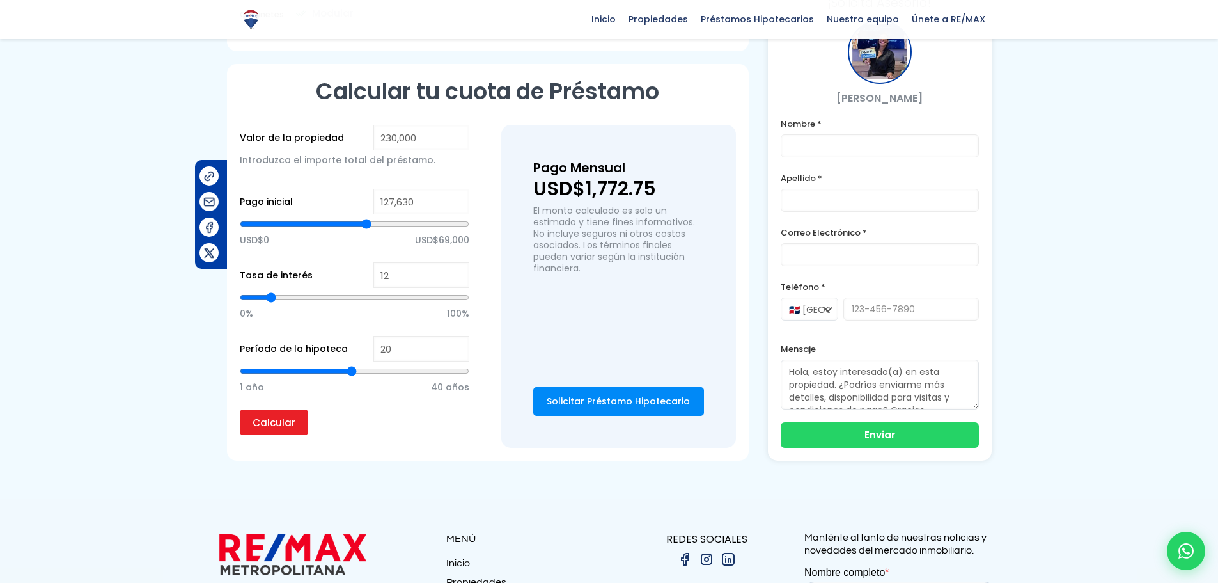
type input "130310"
type input "132,320"
type input "132320"
type input "135,000"
type input "135000"
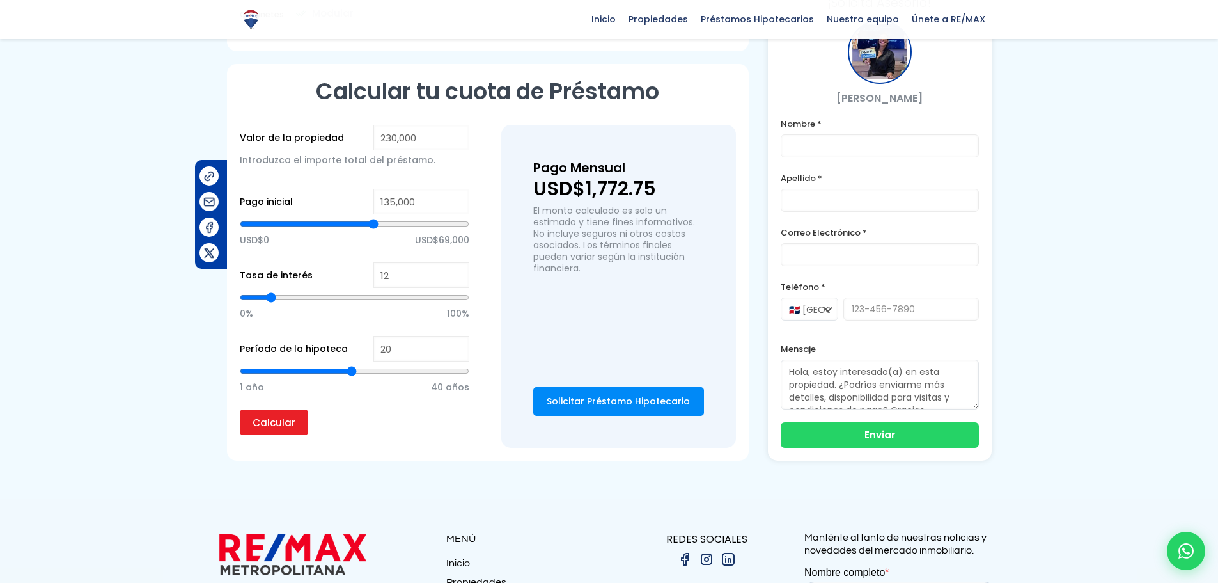
type input "137,680"
type input "137680"
type input "139,690"
type input "139690"
type input "141,700"
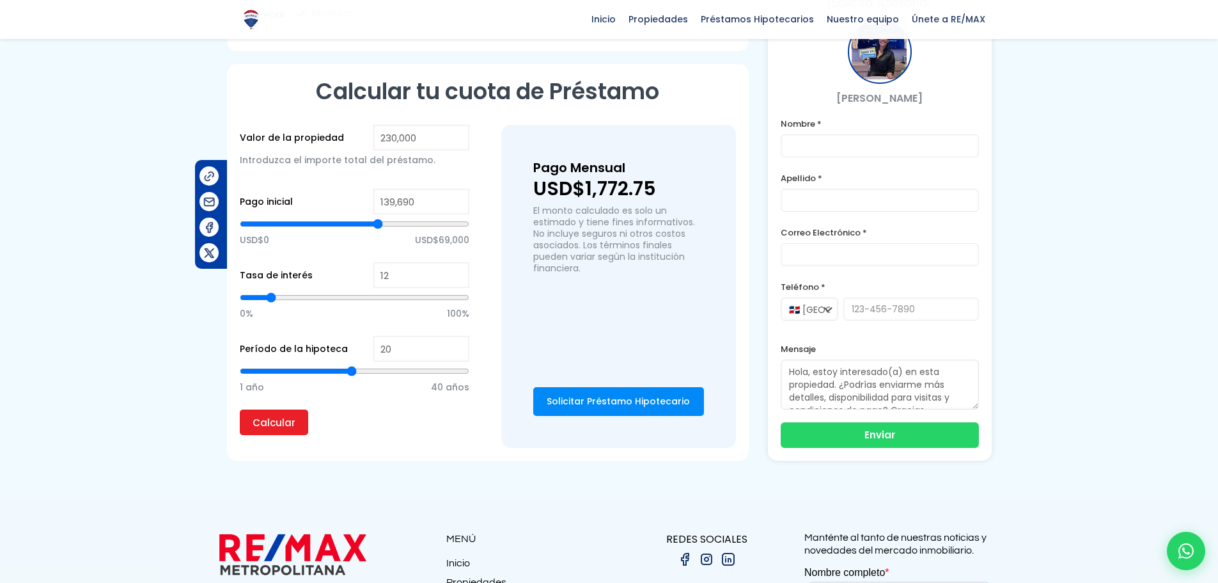
type input "141700"
type input "143,039"
type input "143039"
type input "144,379"
type input "144379"
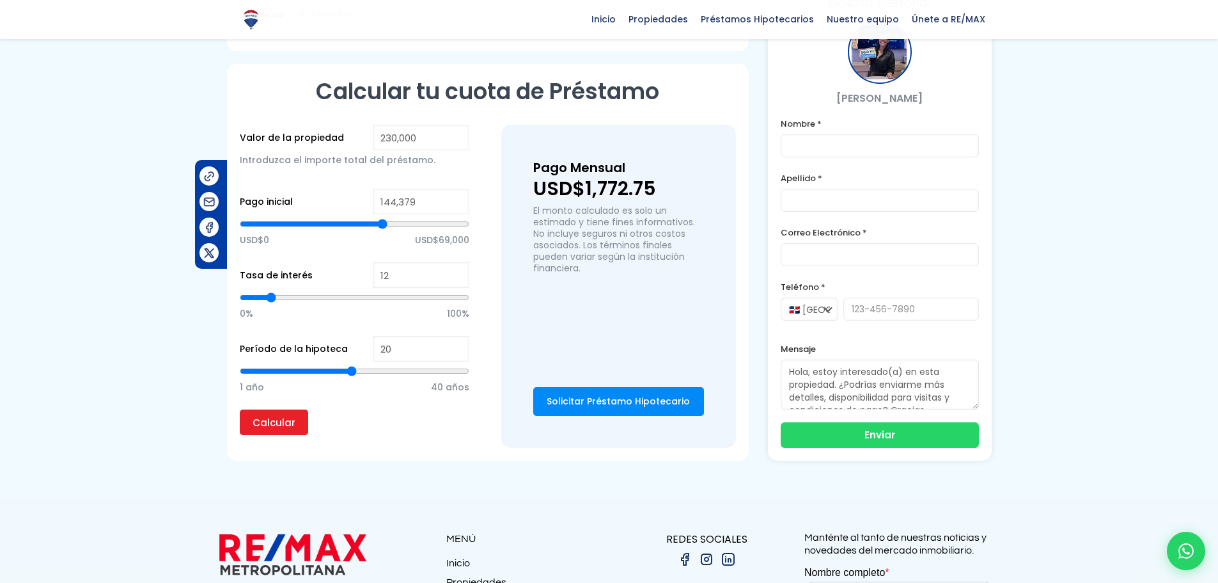
type input "145,049"
type input "145049"
type input "145,719"
type input "145719"
type input "147,059"
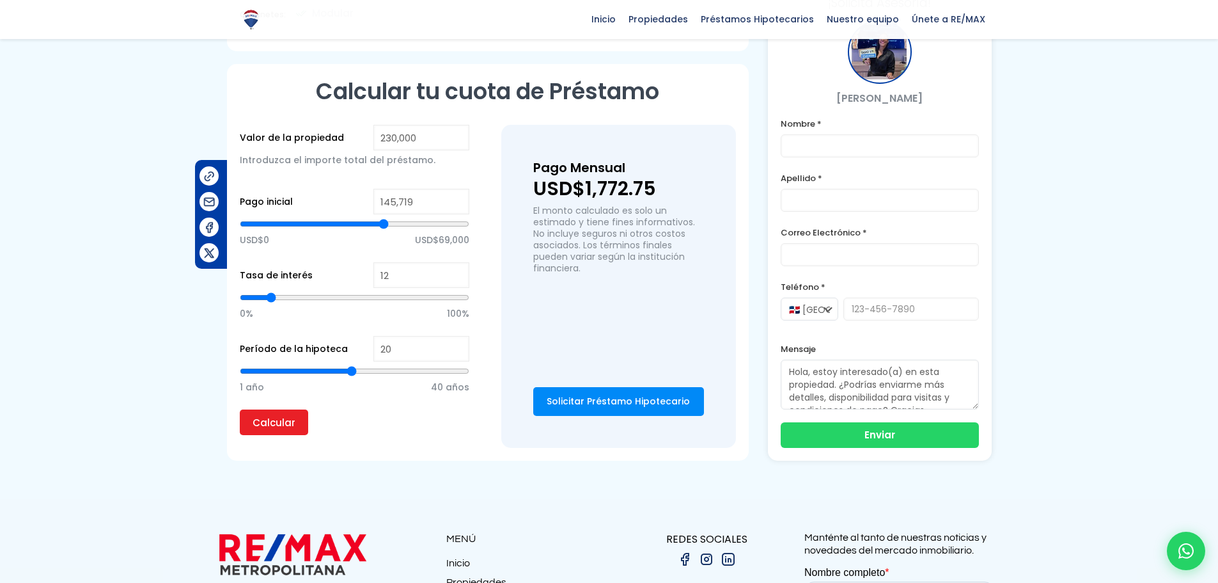
type input "147059"
type input "148,399"
type input "148399"
type input "149,069"
type input "149069"
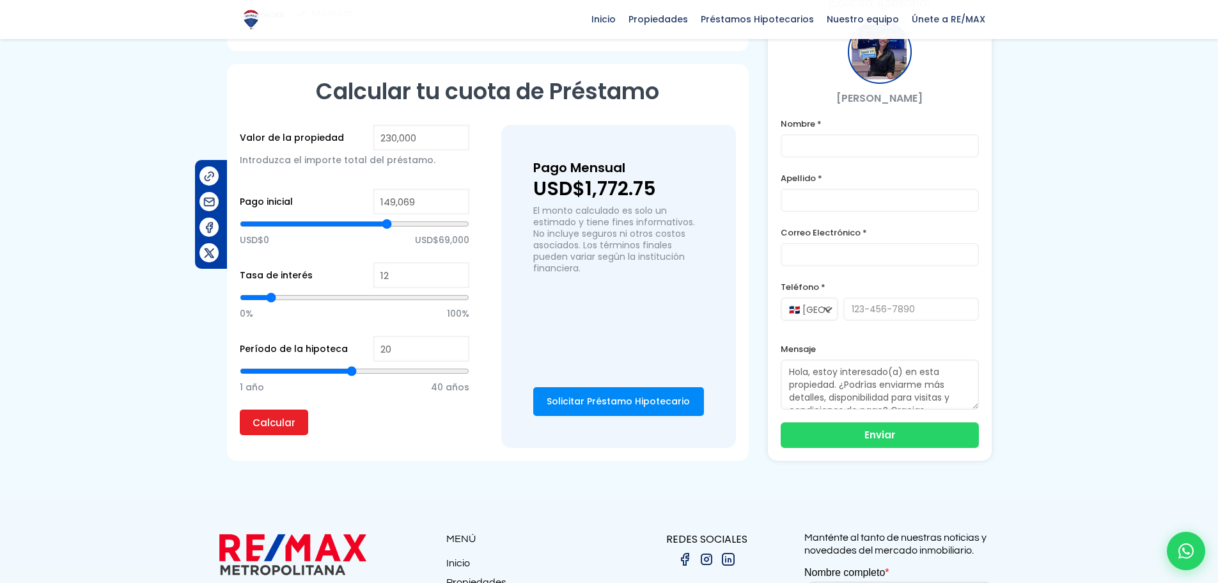
type input "151,079"
type input "151079"
type input "153,089"
type input "153089"
type input "154,429"
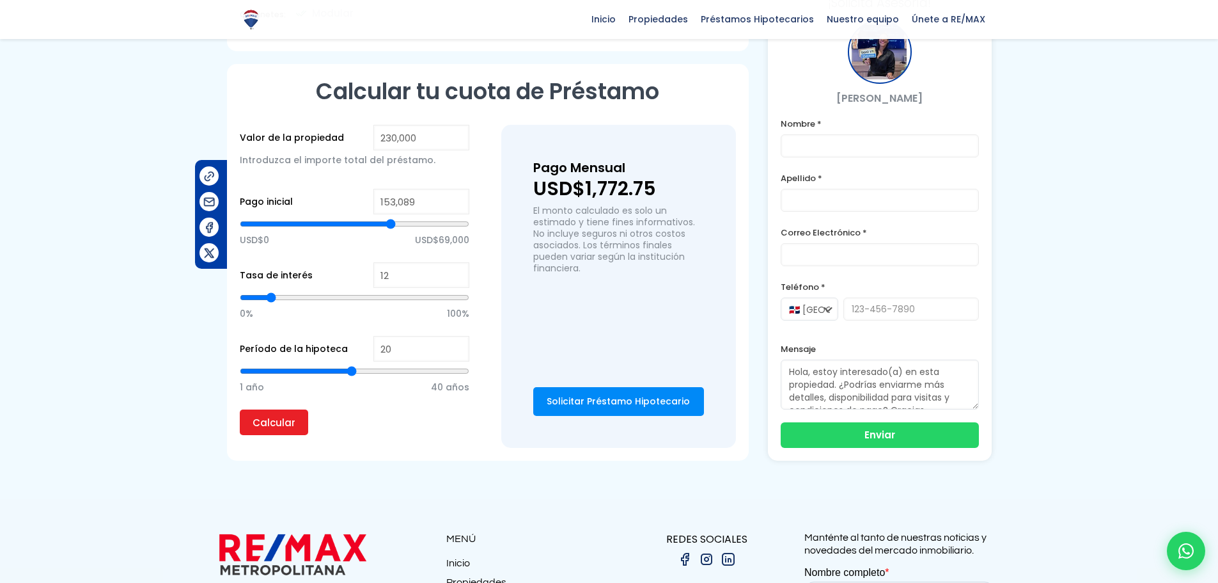
type input "154429"
type input "157,109"
type input "157109"
type input "160,459"
type input "160459"
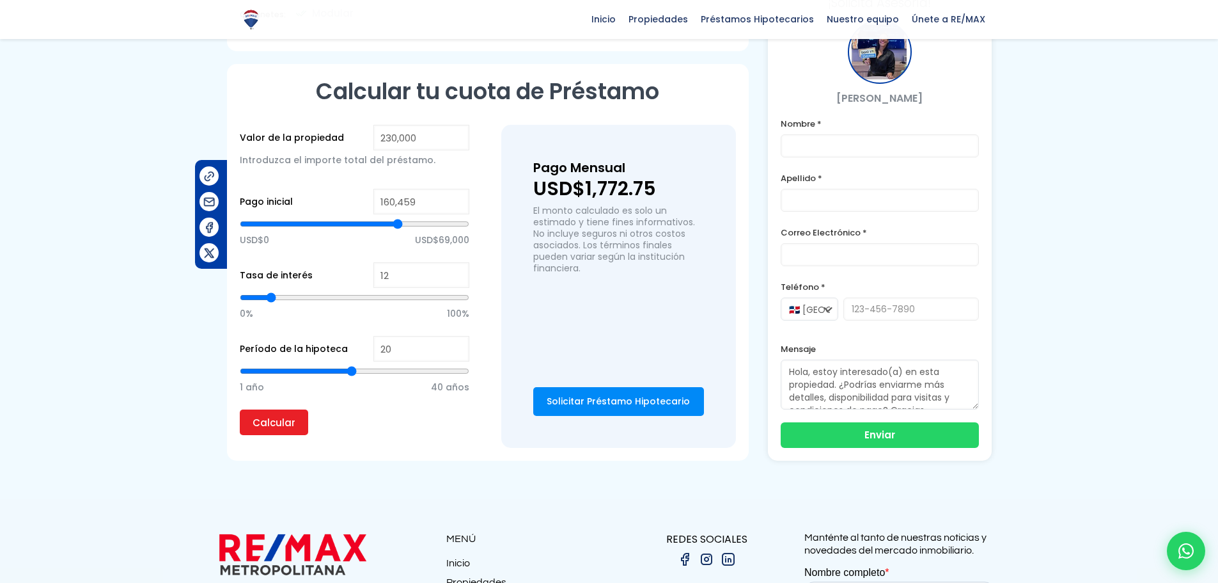
type input "165,149"
type input "165149"
type input "169,168"
type input "169168"
type input "173,188"
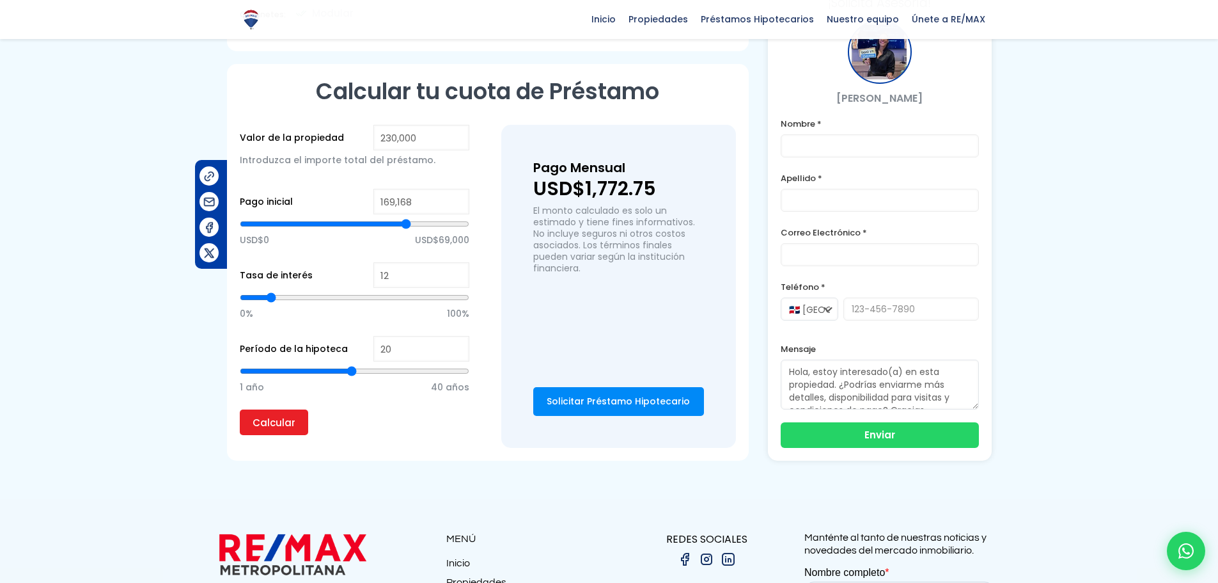
type input "173188"
type input "177,208"
type input "177208"
type input "181,228"
type input "181228"
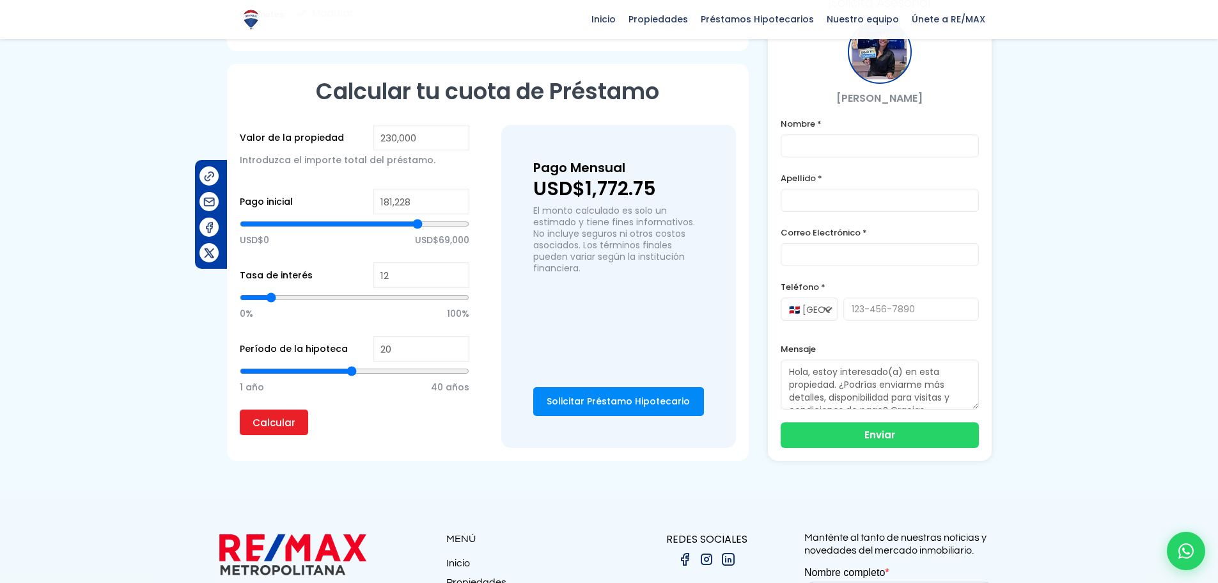
type input "185,918"
type input "185918"
type input "190,608"
type input "190608"
type input "194,627"
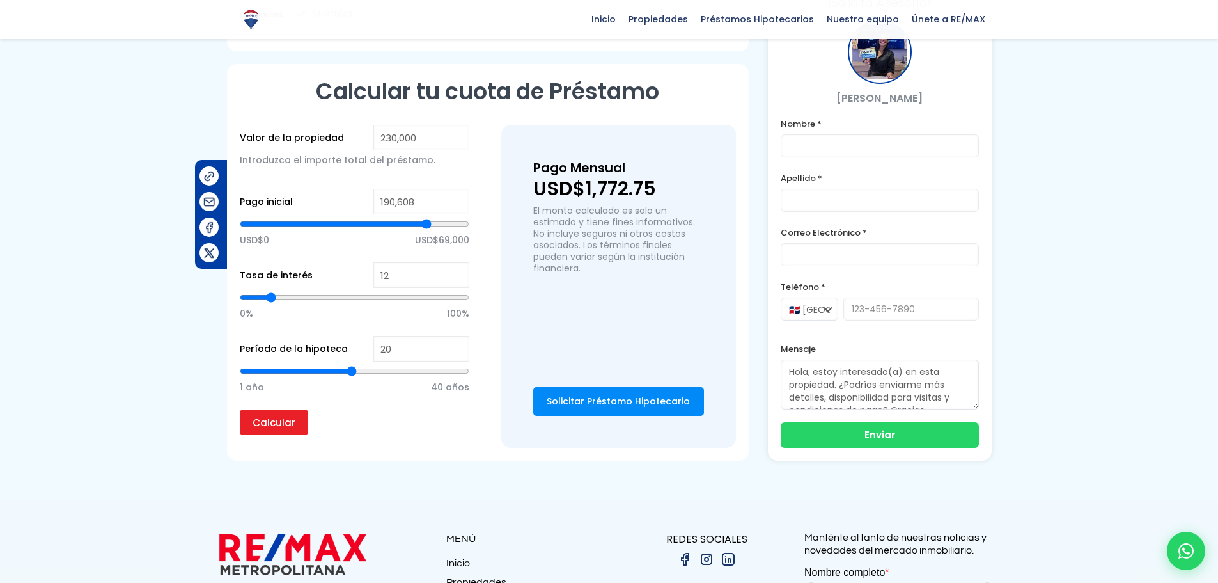
type input "194627"
type input "198,647"
type input "198647"
type input "203,337"
type input "203337"
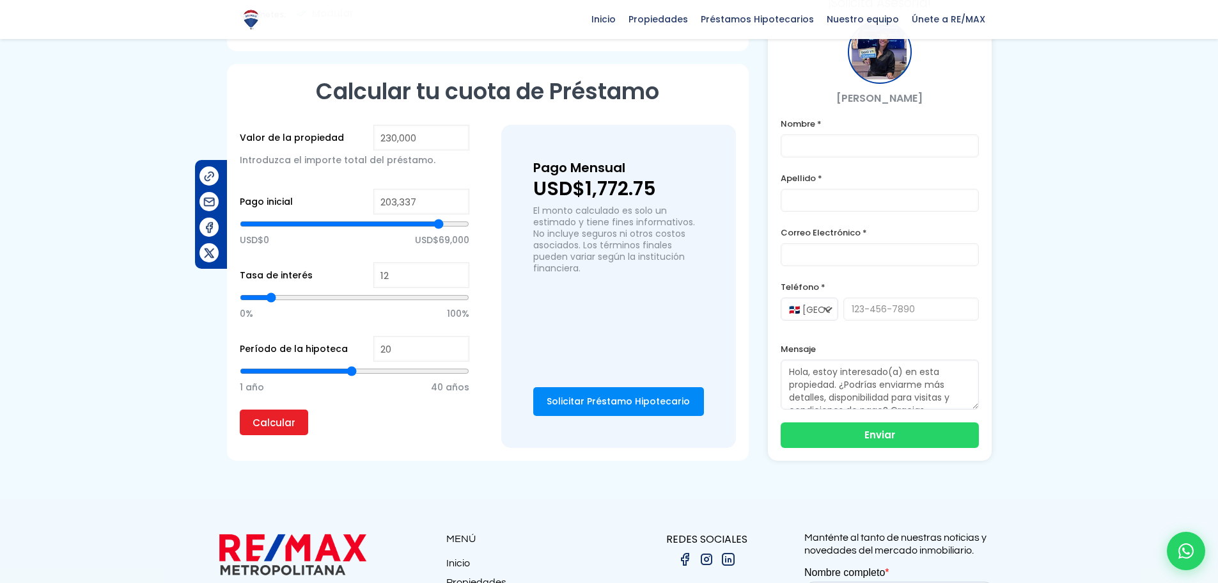
type input "208,027"
type input "208027"
type input "212,047"
type input "212047"
type input "216,737"
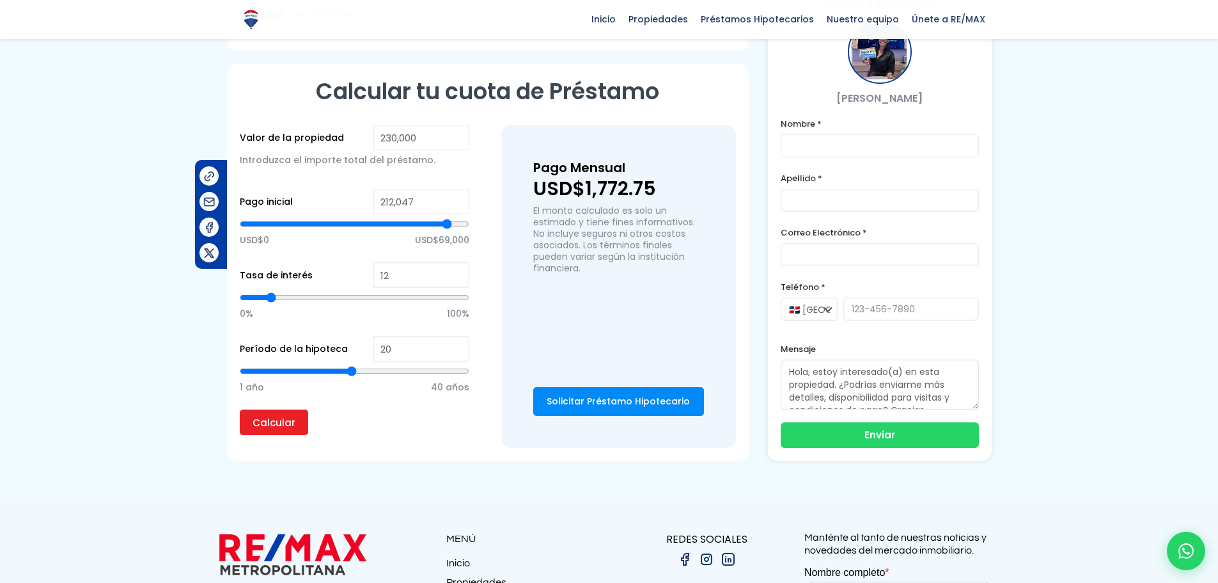
type input "216737"
type input "220,756"
type input "220756"
type input "225,446"
type input "225446"
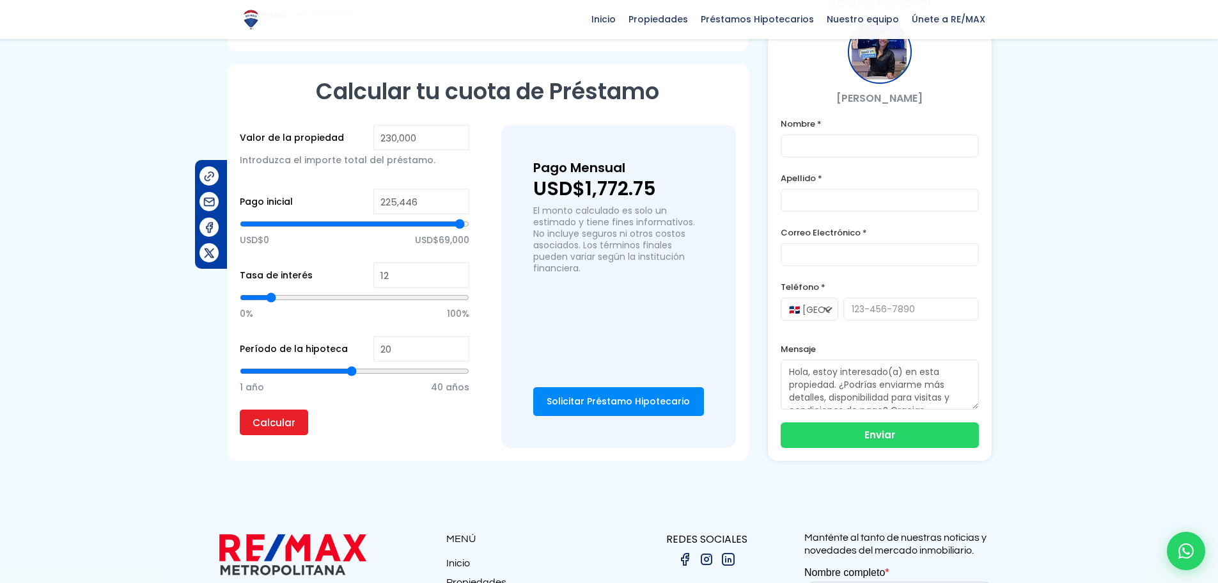
type input "228,796"
type input "228796"
type input "230,000"
type input "230000"
type input "224,776"
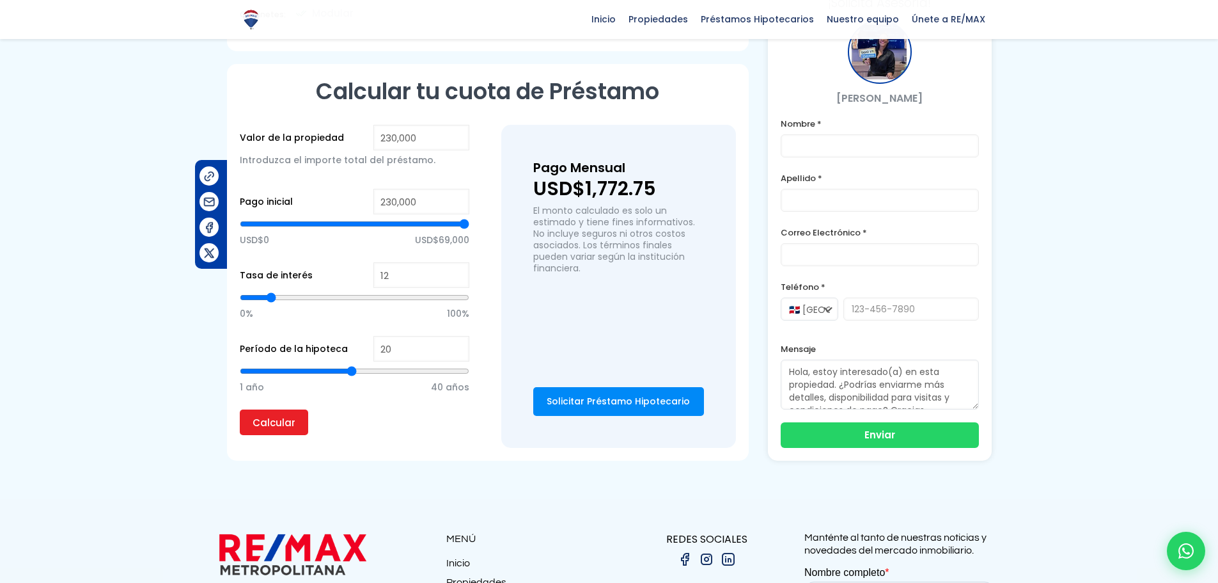
type input "224776"
type input "218,747"
type input "218747"
type input "212,717"
type input "212717"
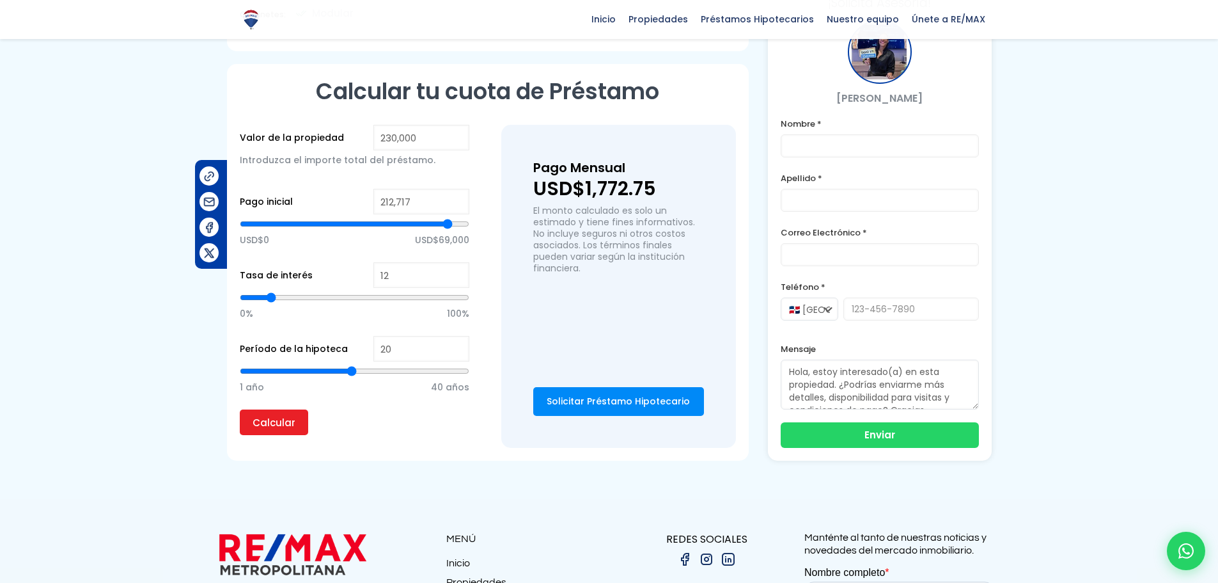
type input "207,357"
type input "207357"
type input "201,327"
type input "201327"
type input "195,297"
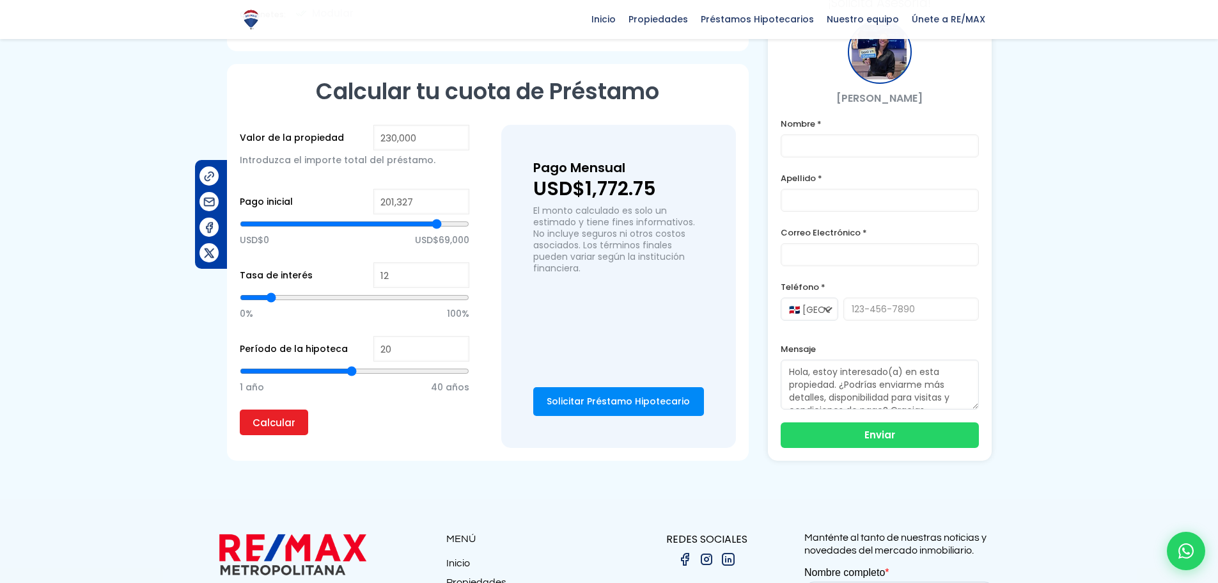
type input "195297"
type input "191,278"
type input "191278"
type input "186,588"
type input "186588"
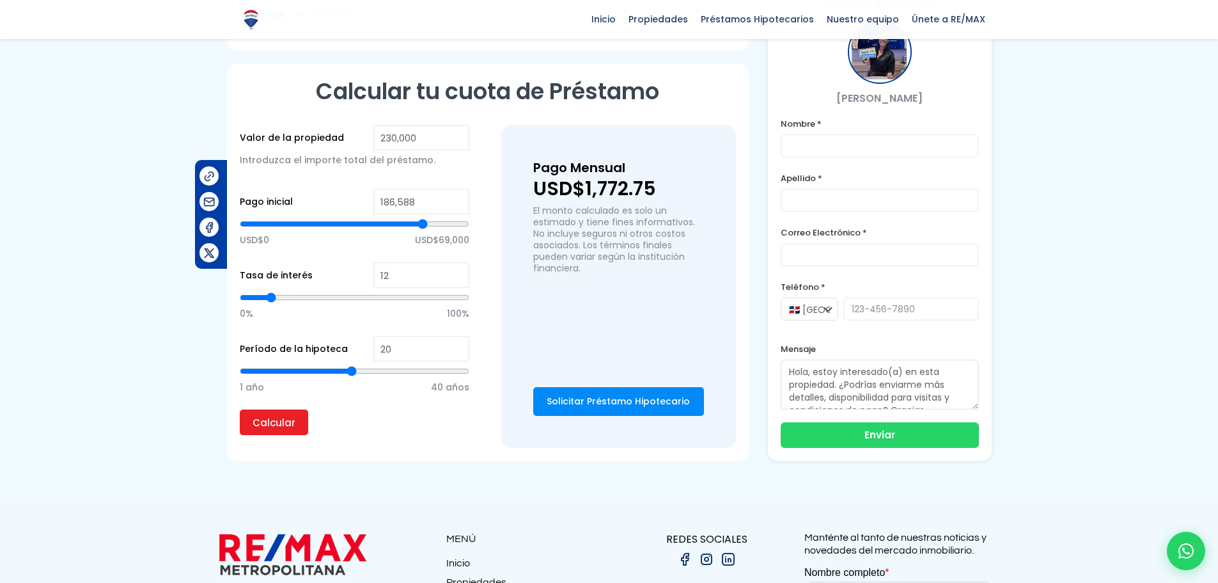
type input "183,238"
type input "183238"
type input "179,888"
type input "179888"
type input "175,868"
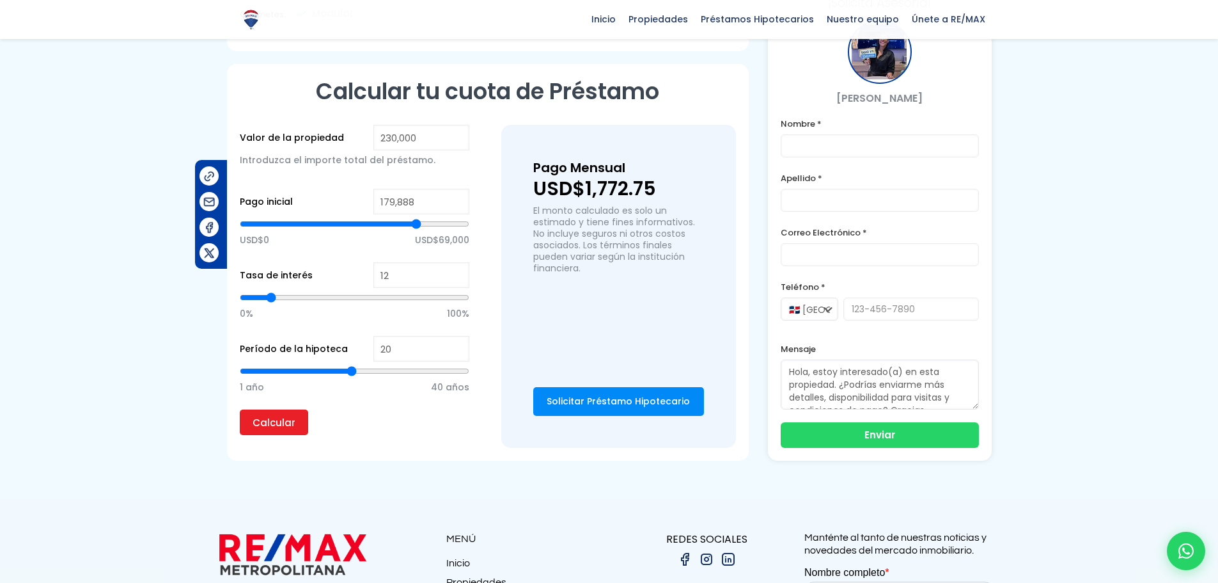
type input "175868"
type input "171,848"
type input "171848"
type input "167,159"
type input "167159"
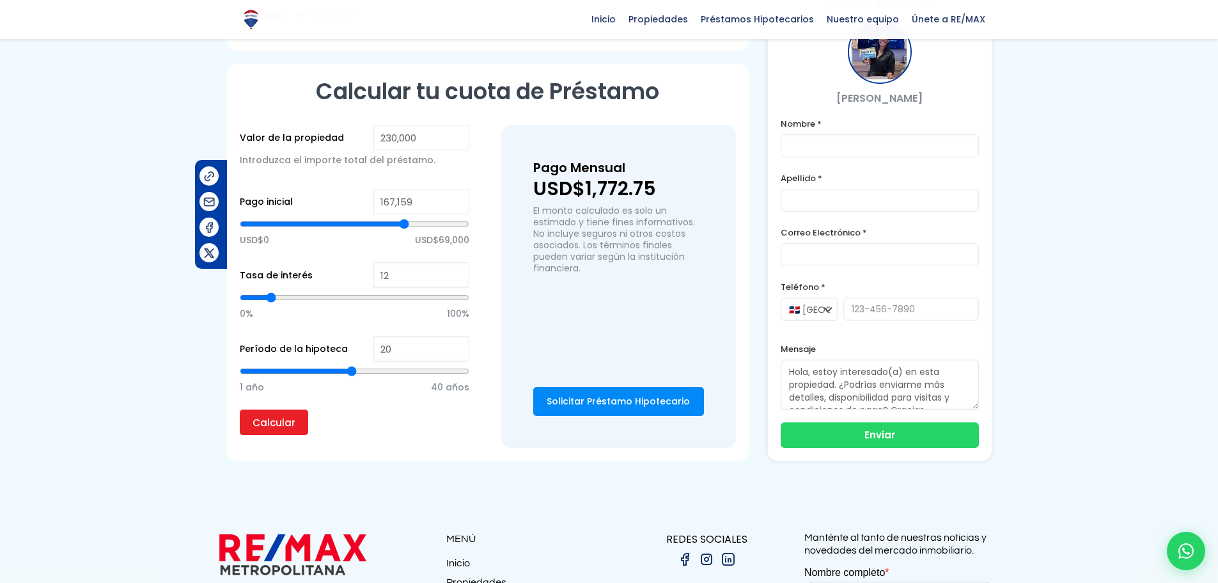
type input "163,139"
type input "163139"
type input "157,109"
type input "157109"
type input "151,749"
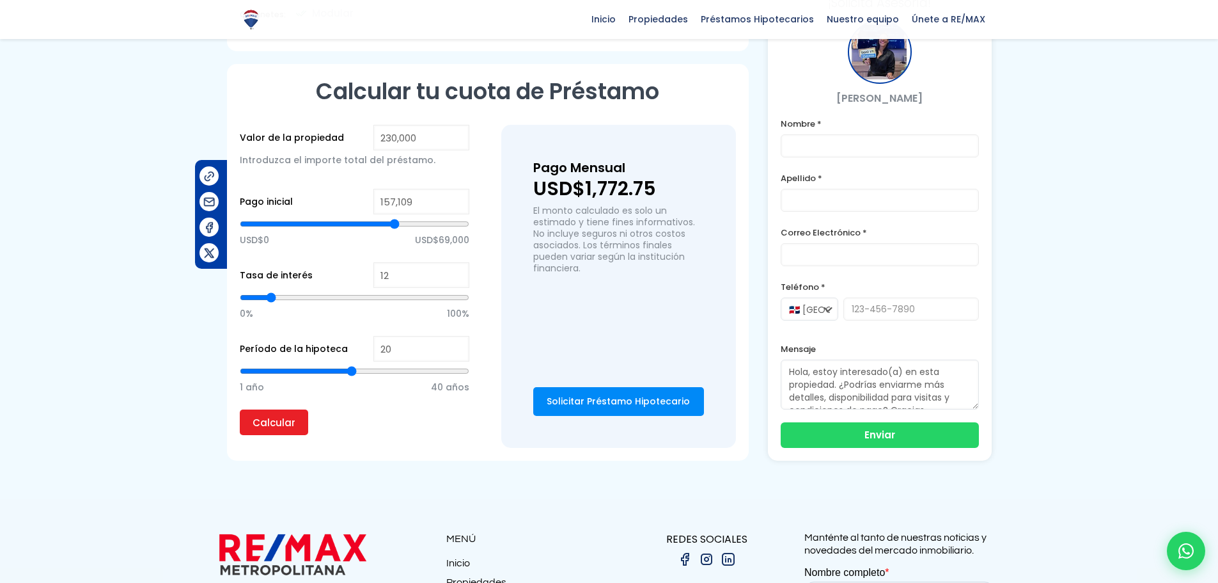
type input "151749"
type input "147,059"
type input "147059"
type input "143,039"
type input "143039"
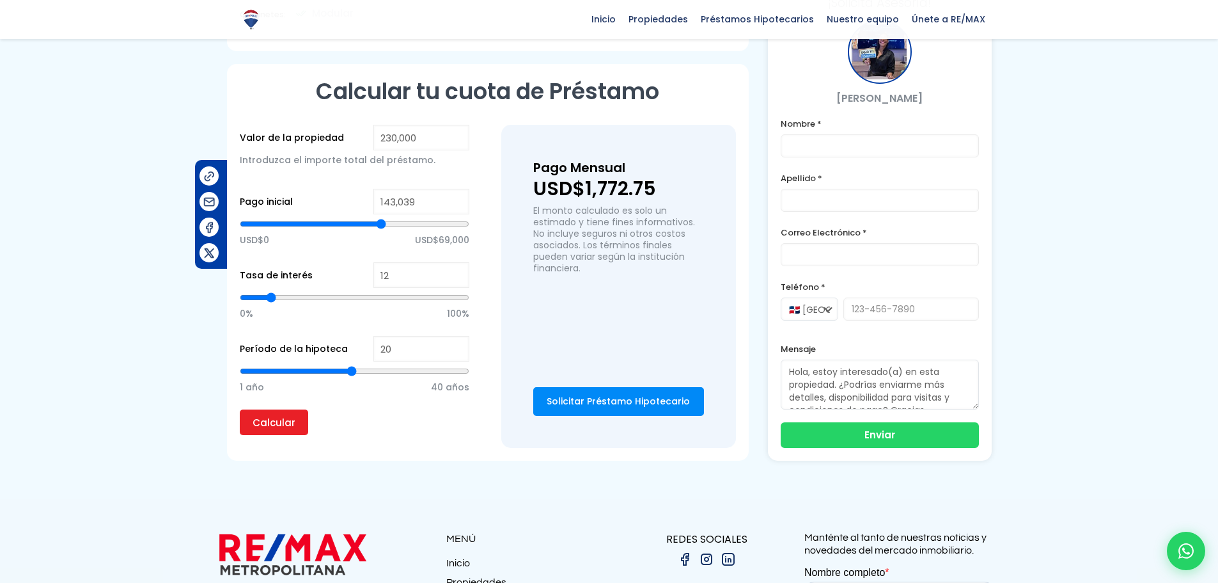
type input "139,020"
type input "139020"
type input "135,670"
type input "135670"
type input "131,650"
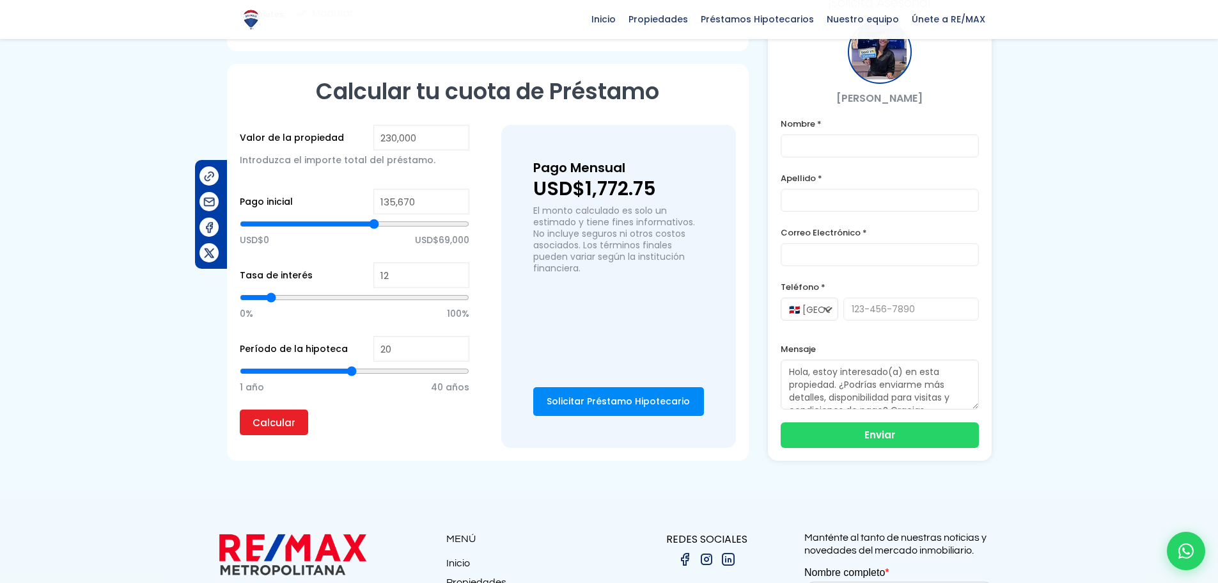
type input "131650"
type input "127,630"
type input "127630"
type input "124,950"
type input "124950"
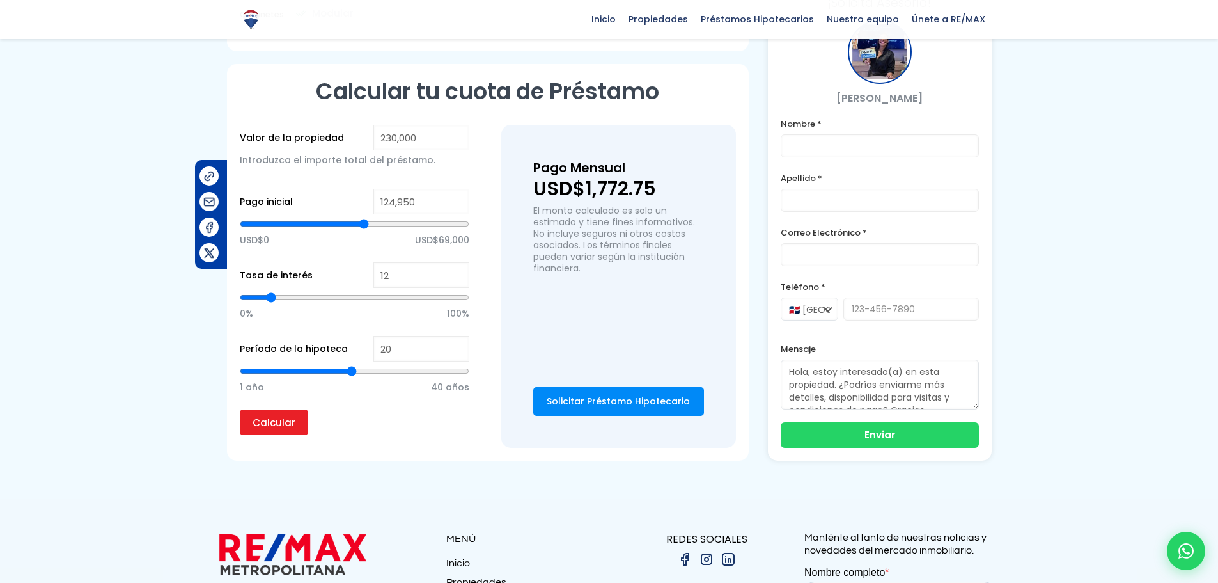
type input "121,600"
type input "121600"
type input "119,590"
type input "119590"
type input "117,580"
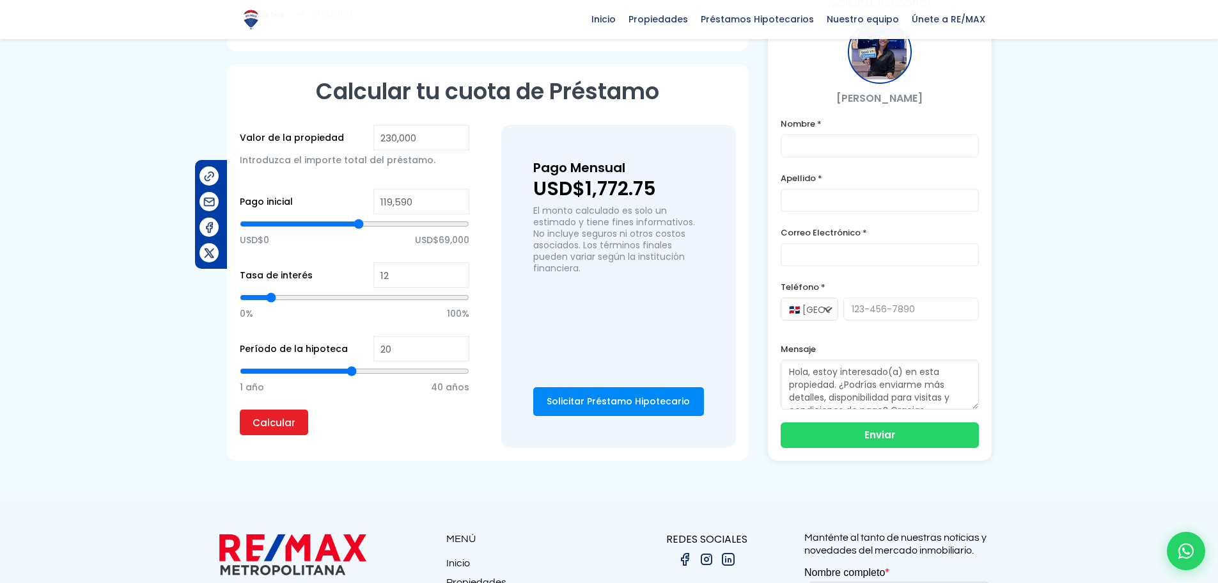
type input "117580"
type input "116,910"
type input "116910"
type input "114,901"
type input "114901"
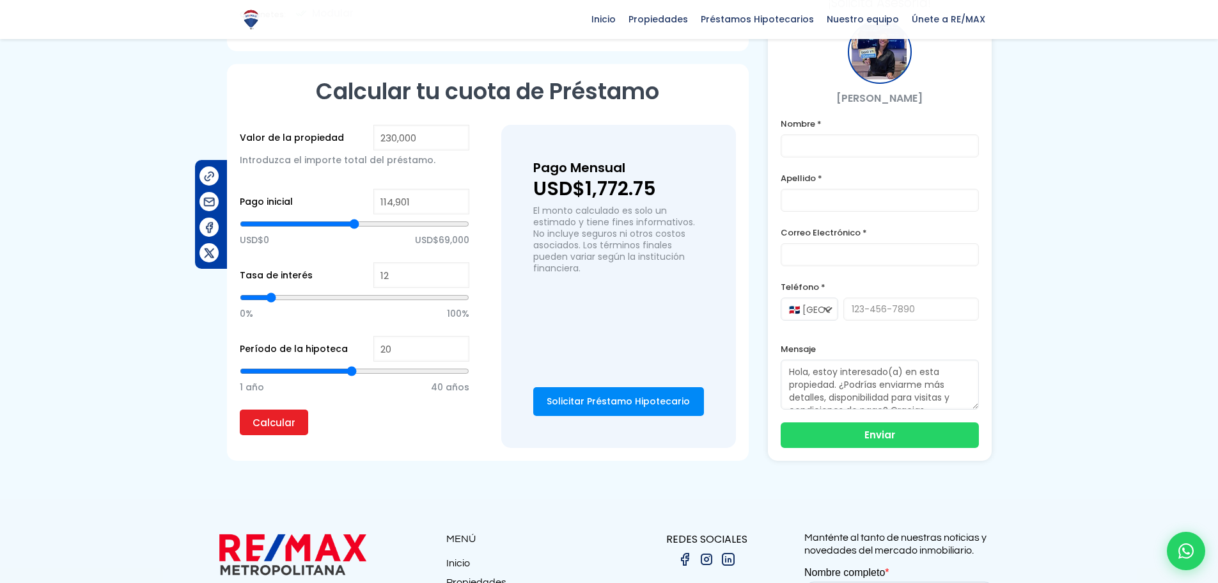
type input "114,231"
type input "114231"
type input "114,901"
type input "114901"
type input "117,580"
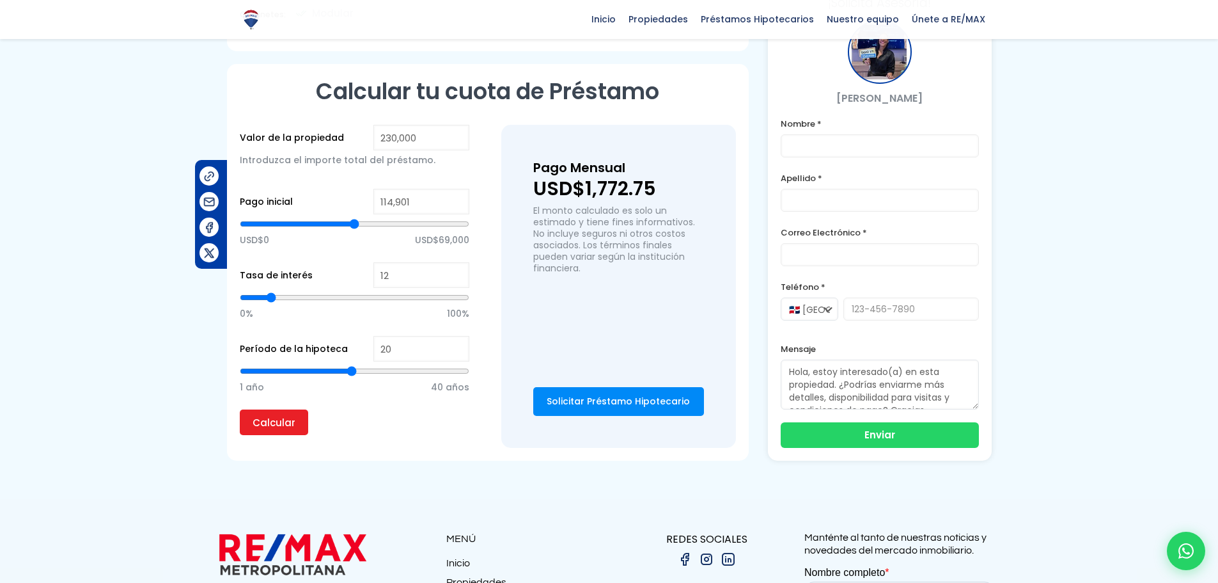
type input "117580"
type input "121,600"
type input "121600"
type input "125,620"
type input "125620"
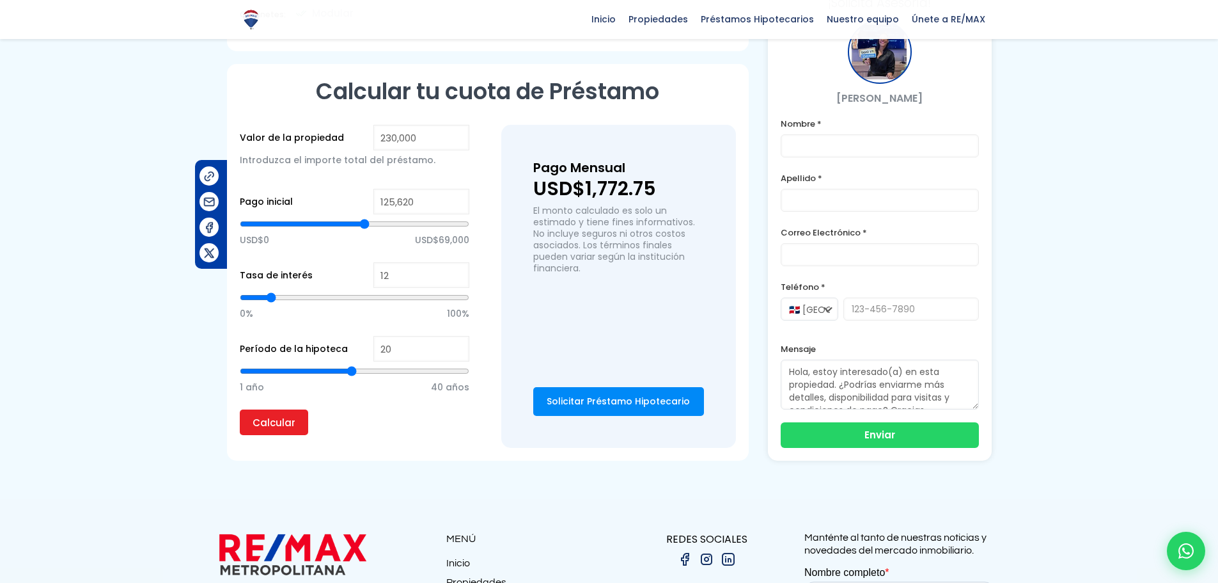
type input "130,980"
type input "130980"
type input "136,340"
type input "136340"
type input "140,360"
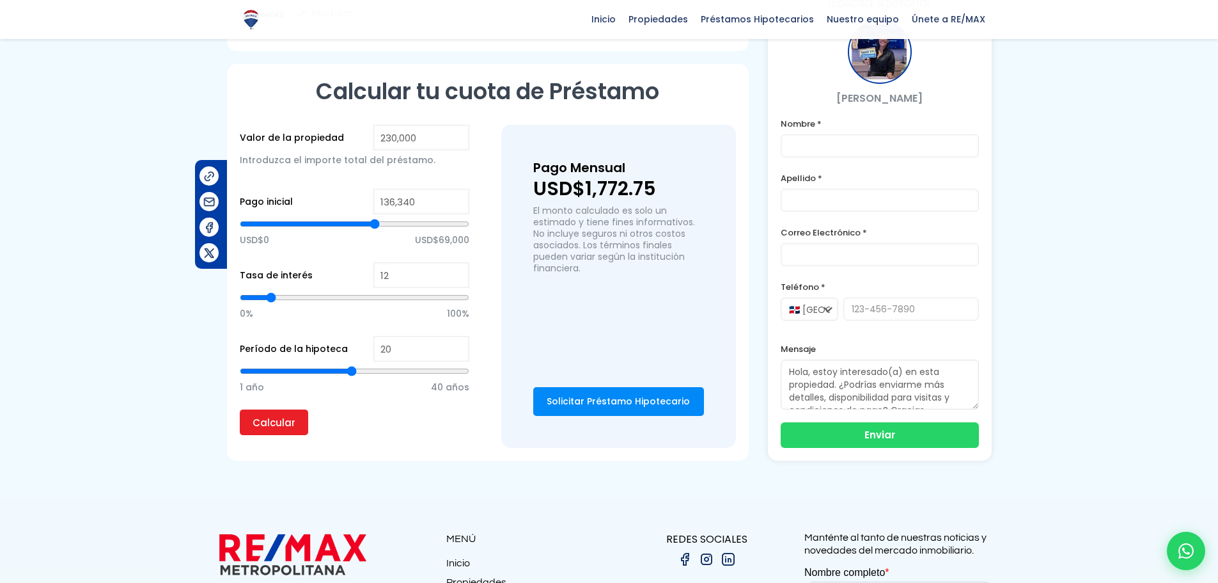
type input "140360"
type input "144,379"
type input "144379"
type input "147,059"
type input "147059"
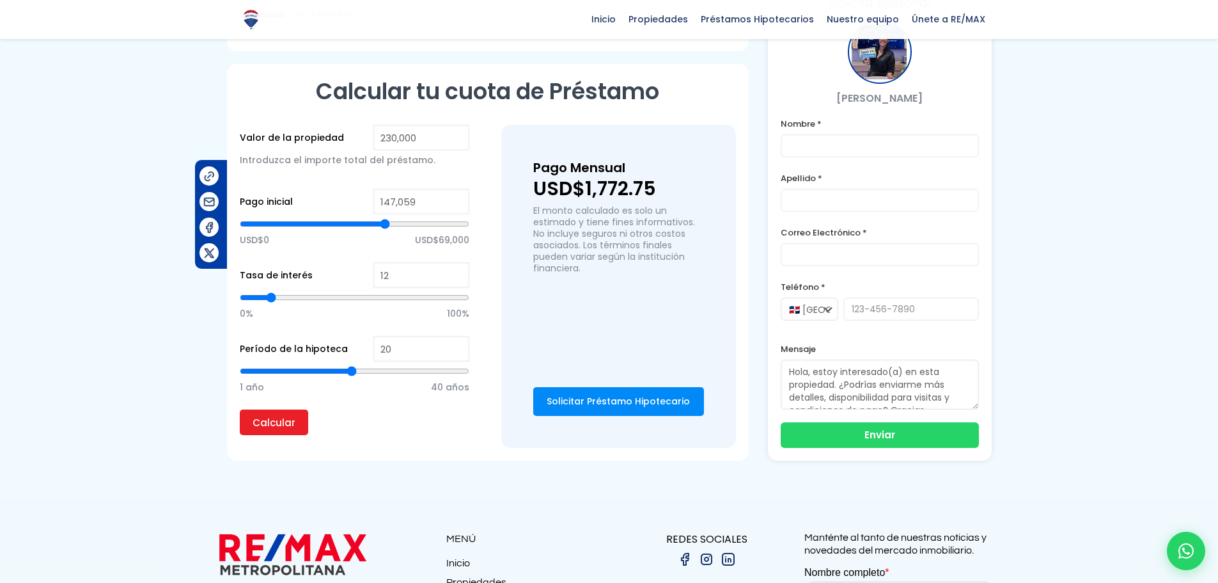
type input "149,069"
type input "149069"
type input "149,739"
type input "149739"
type input "150,409"
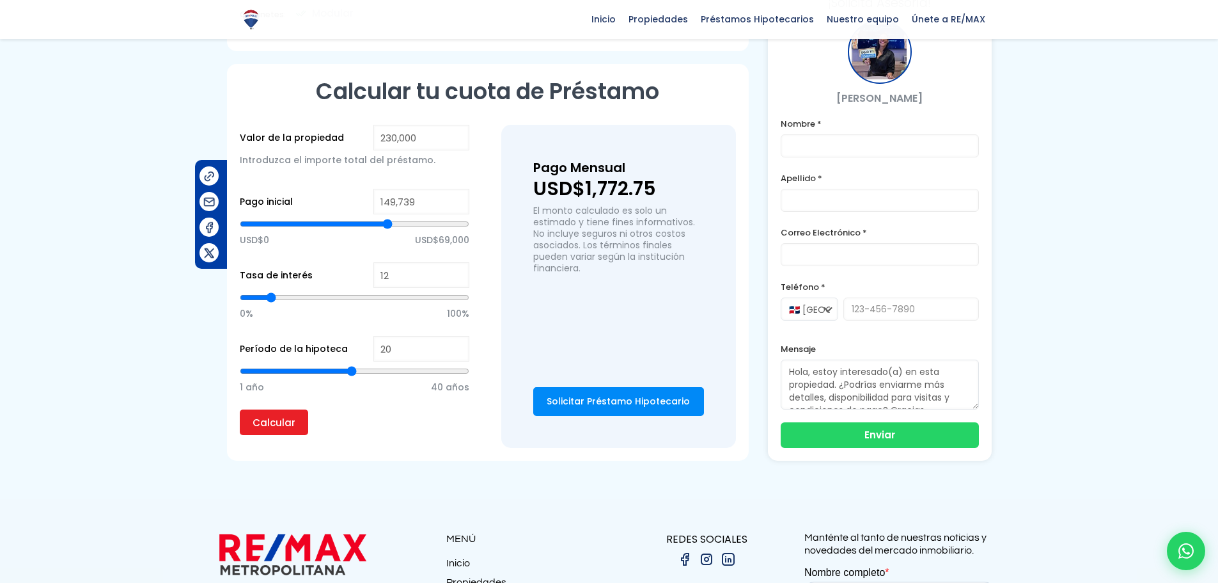
type input "150409"
type input "151,749"
type input "151749"
type input "152,419"
type input "152419"
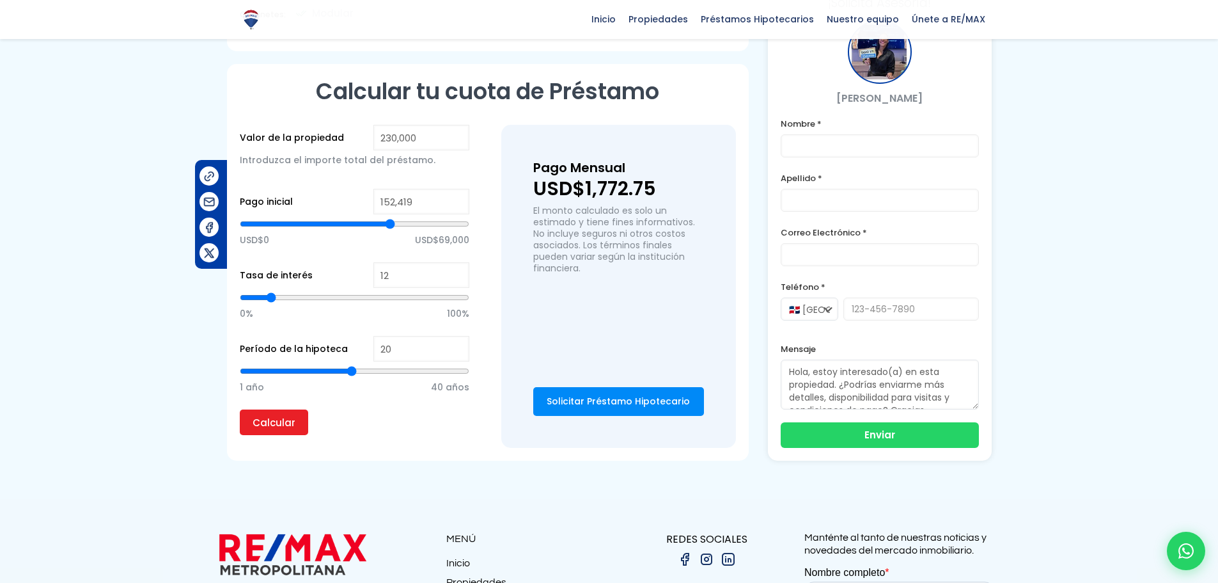
type input "153,759"
type input "153759"
type input "155,099"
type input "155099"
type input "155,769"
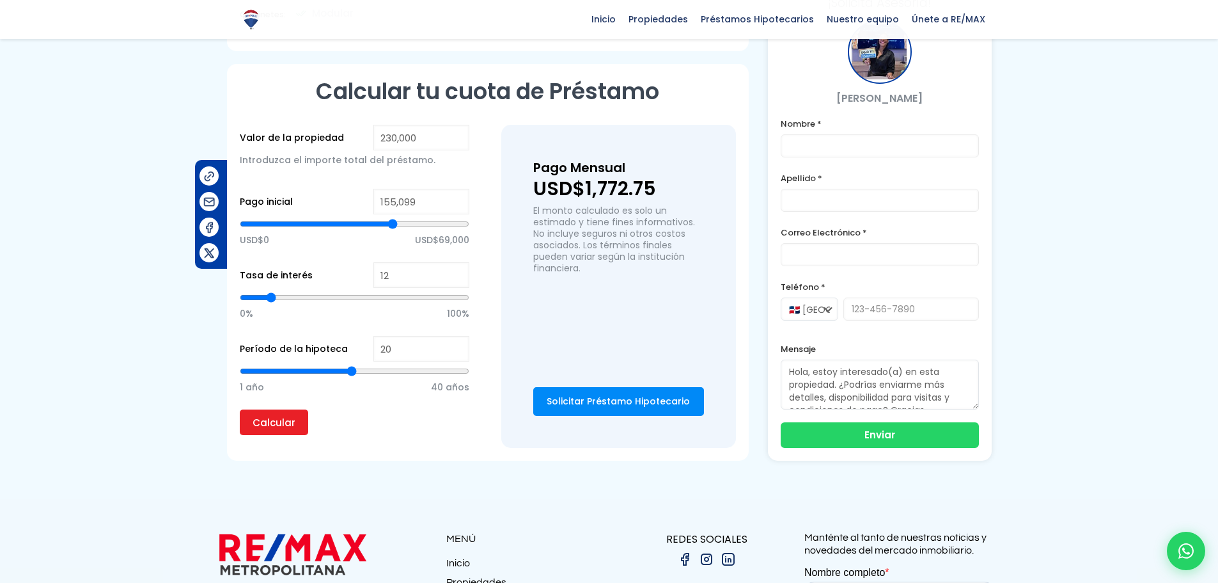
type input "155769"
type input "157,109"
type input "157109"
type input "158,449"
type input "158449"
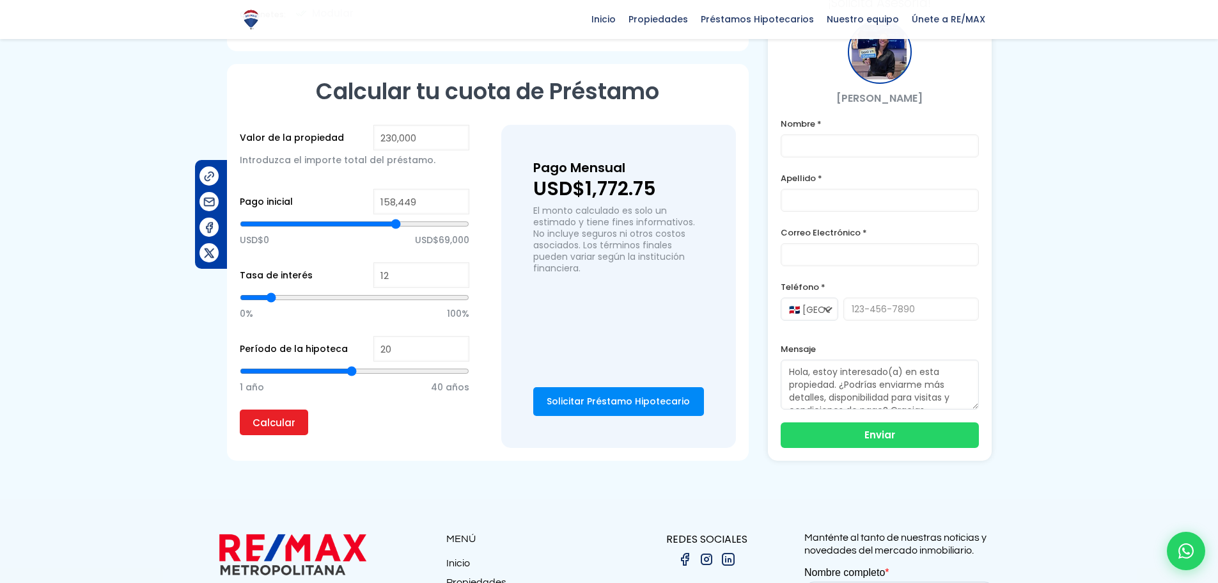
type input "159,789"
type input "159789"
type input "161,799"
type input "161799"
type input "163,139"
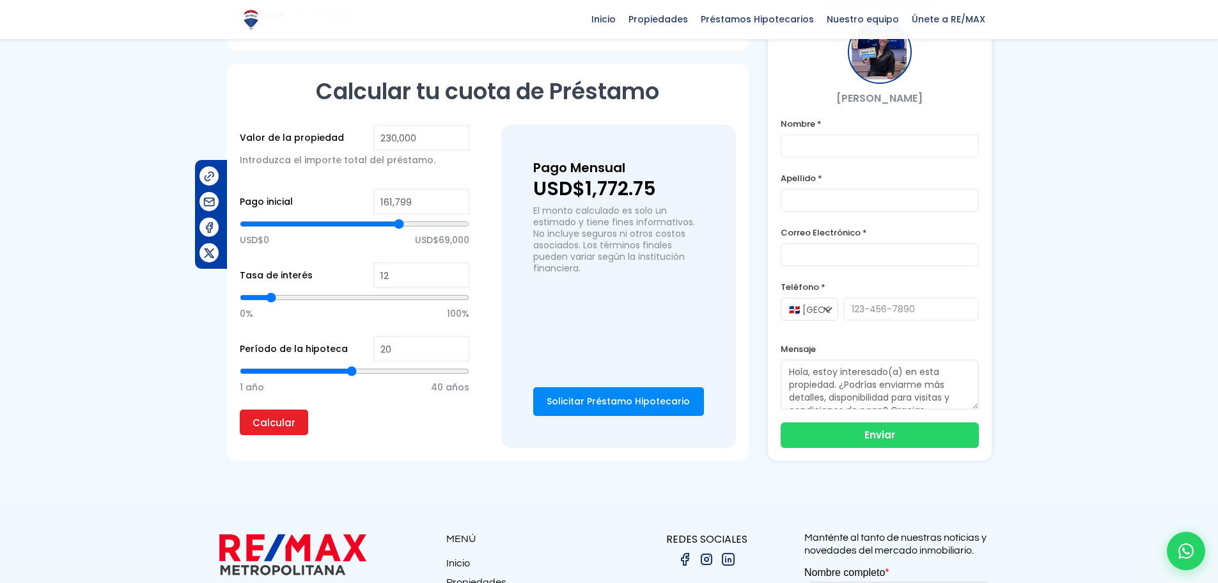
type input "163139"
type input "163,809"
type input "163809"
type input "164,479"
type input "164479"
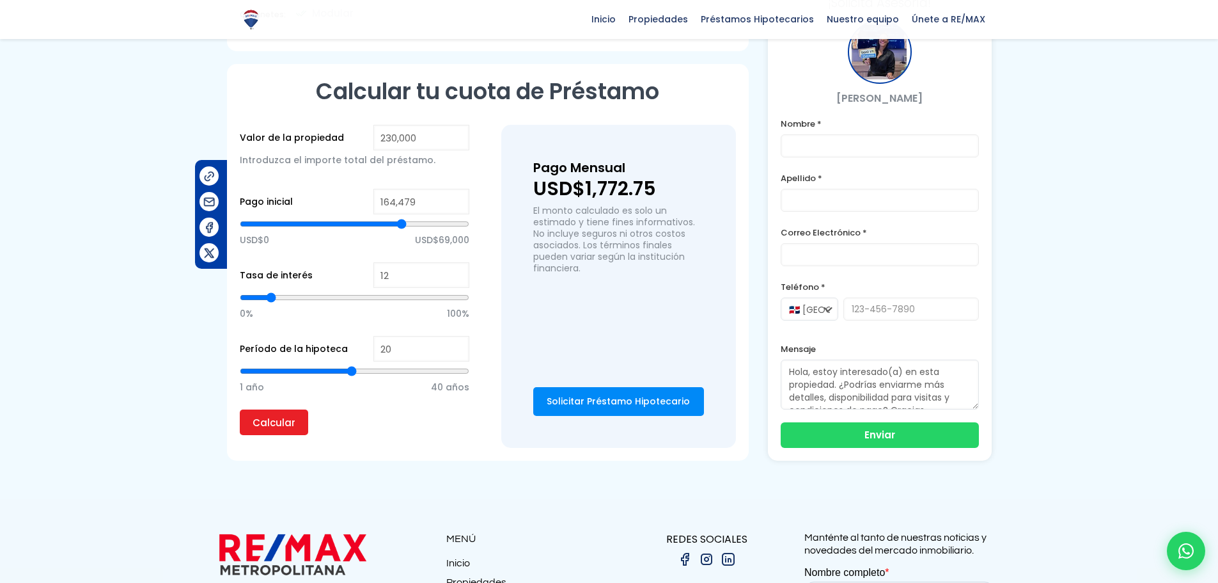
type input "165,149"
type input "165149"
type input "165,819"
type input "165819"
type input "166,489"
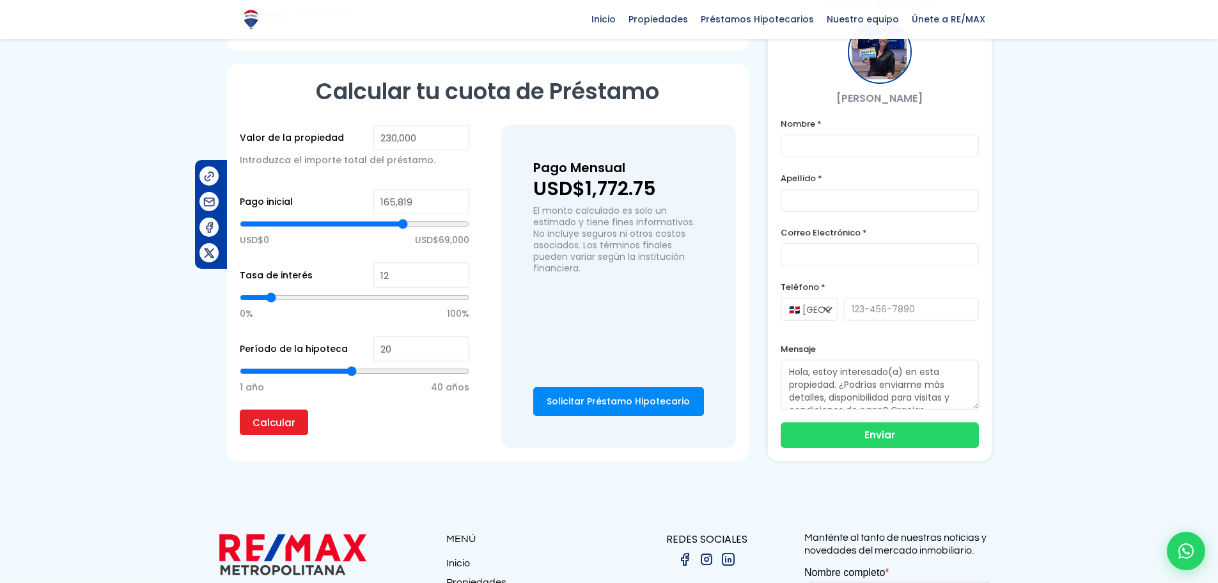
type input "166489"
type input "167,829"
type input "167829"
drag, startPoint x: 353, startPoint y: 208, endPoint x: 436, endPoint y: 212, distance: 83.2
click at [436, 217] on input "range" at bounding box center [355, 223] width 230 height 13
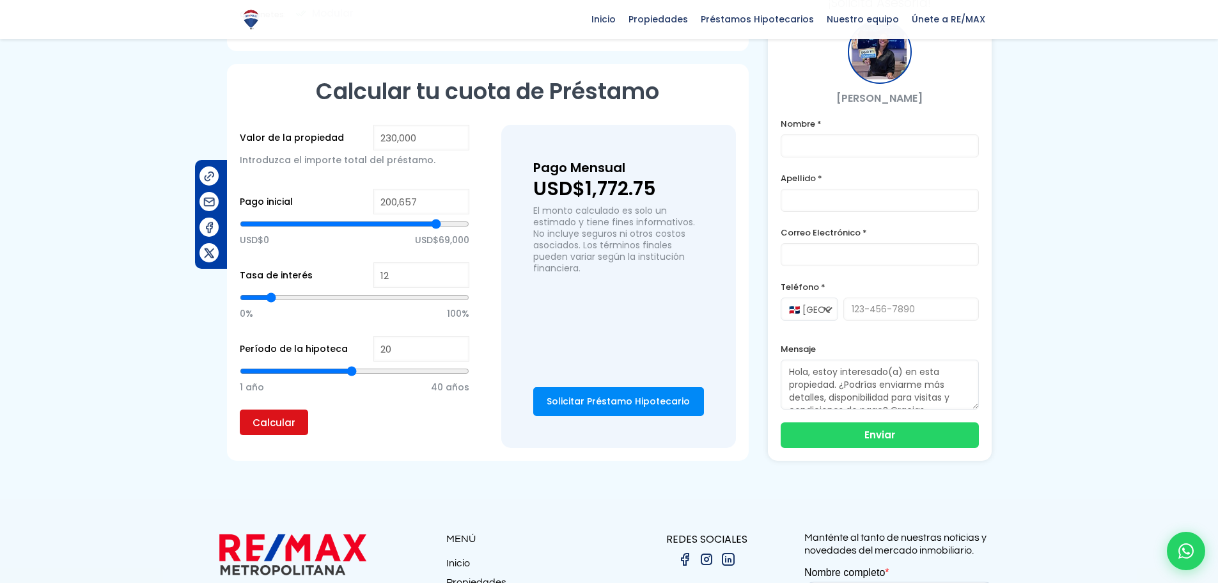
click at [292, 409] on input "Calcular" at bounding box center [274, 422] width 68 height 26
drag, startPoint x: 274, startPoint y: 279, endPoint x: 266, endPoint y: 282, distance: 8.1
click at [266, 291] on input "range" at bounding box center [355, 297] width 230 height 13
click at [291, 409] on input "Calcular" at bounding box center [274, 422] width 68 height 26
click at [352, 365] on input "range" at bounding box center [355, 371] width 230 height 13
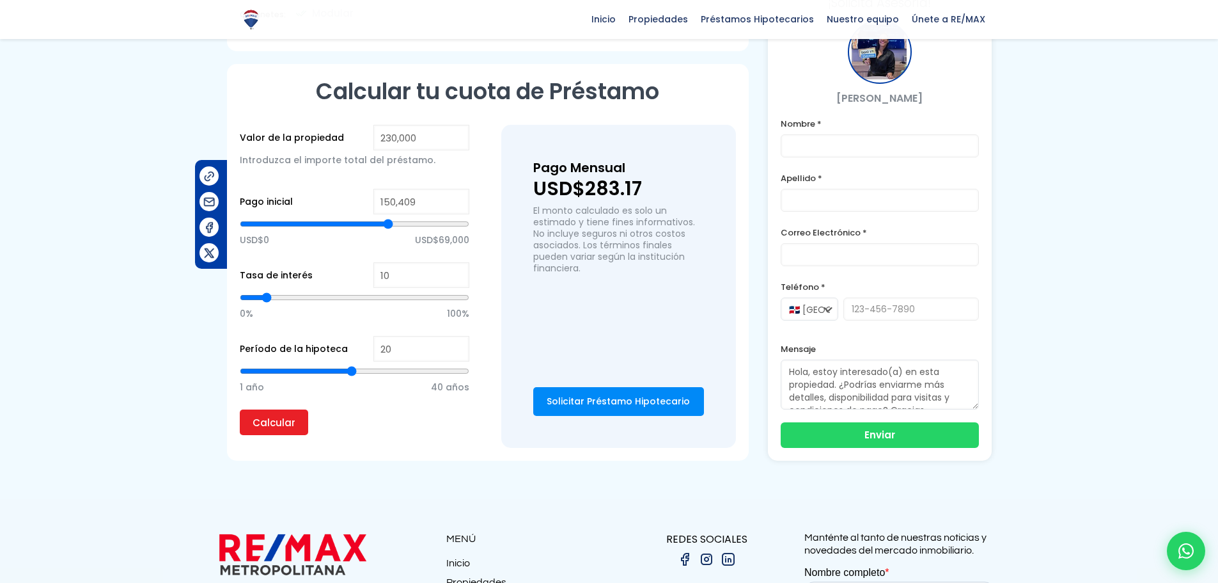
drag, startPoint x: 436, startPoint y: 212, endPoint x: 388, endPoint y: 223, distance: 49.2
click at [388, 223] on input "range" at bounding box center [355, 223] width 230 height 13
click at [300, 412] on input "Calcular" at bounding box center [274, 422] width 68 height 26
drag, startPoint x: 390, startPoint y: 207, endPoint x: 417, endPoint y: 209, distance: 27.0
click at [417, 217] on input "range" at bounding box center [355, 223] width 230 height 13
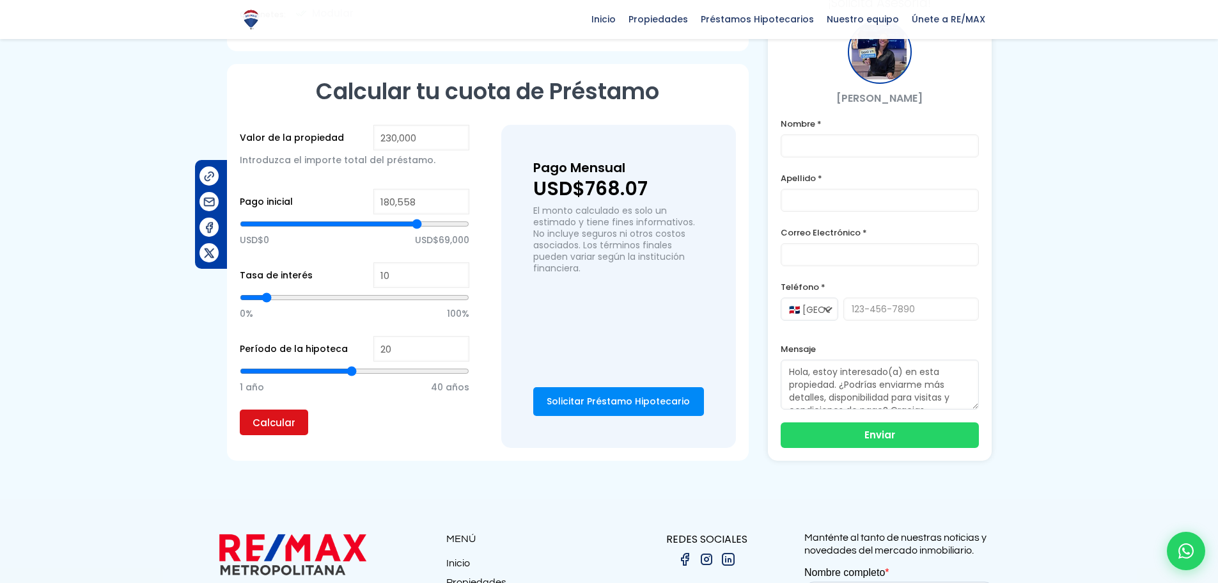
click at [289, 409] on input "Calcular" at bounding box center [274, 422] width 68 height 26
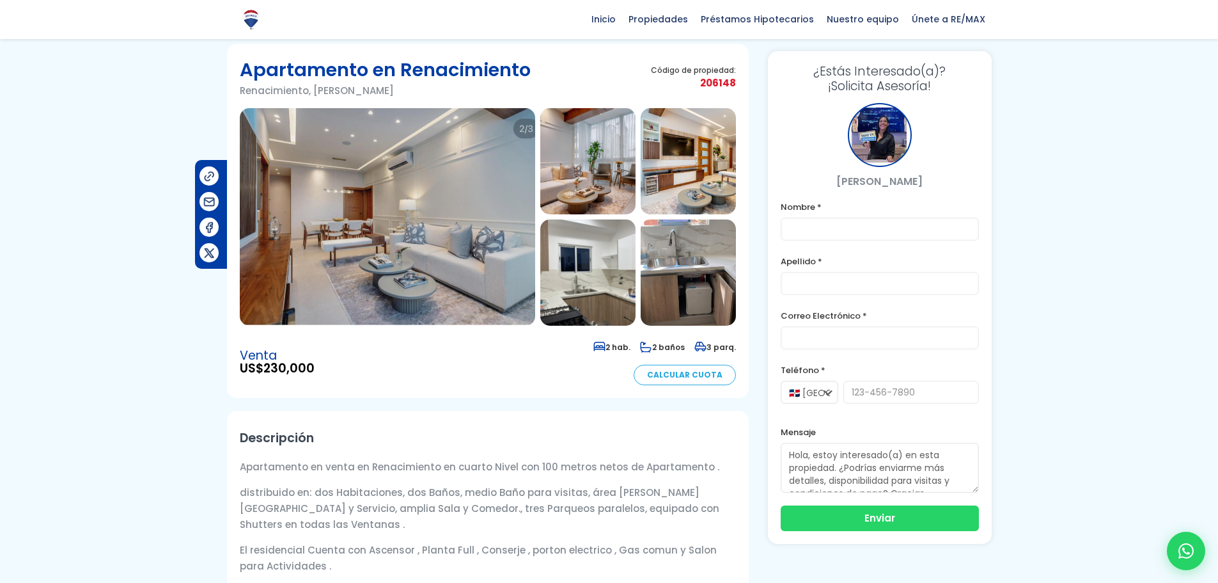
scroll to position [0, 0]
